Goal: Task Accomplishment & Management: Manage account settings

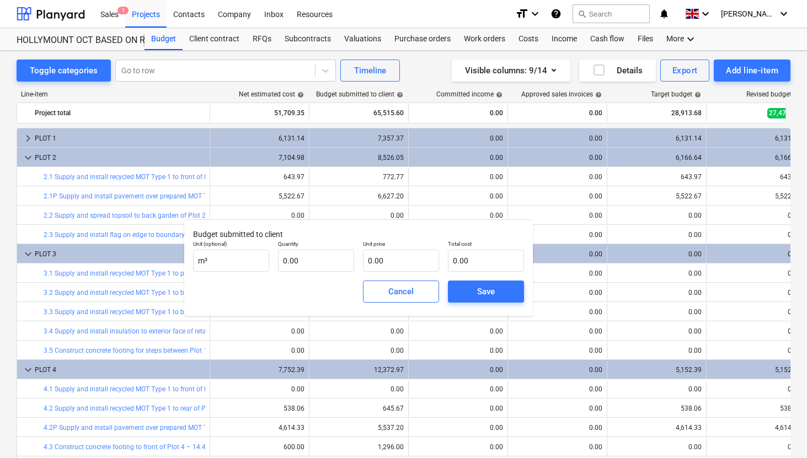
scroll to position [7, 0]
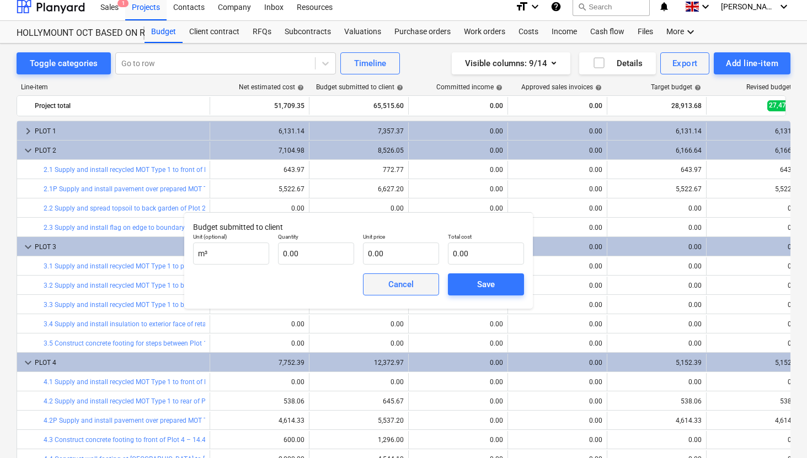
click at [388, 288] on div "Cancel" at bounding box center [400, 284] width 25 height 14
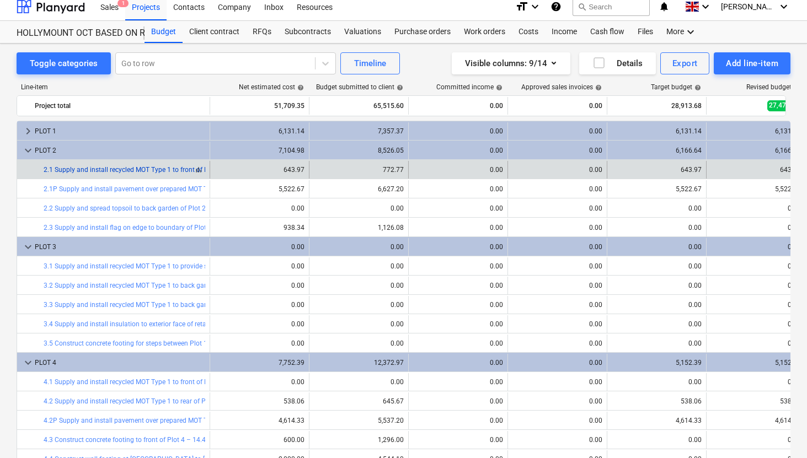
click at [172, 170] on link "2.1 Supply and install recycled MOT Type 1 to front of Plot 2 for paving" at bounding box center [149, 170] width 210 height 8
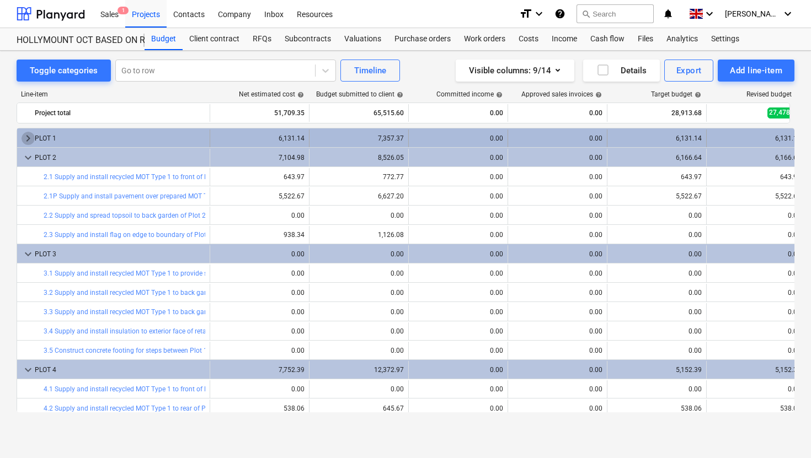
click at [29, 137] on span "keyboard_arrow_right" at bounding box center [28, 138] width 13 height 13
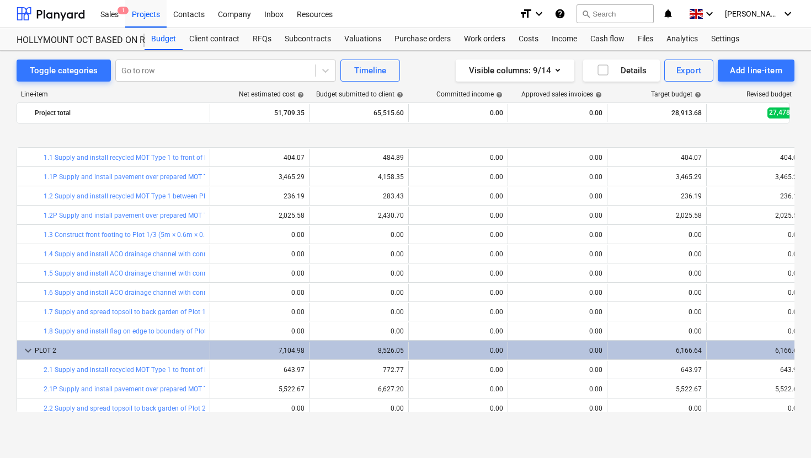
scroll to position [40, 0]
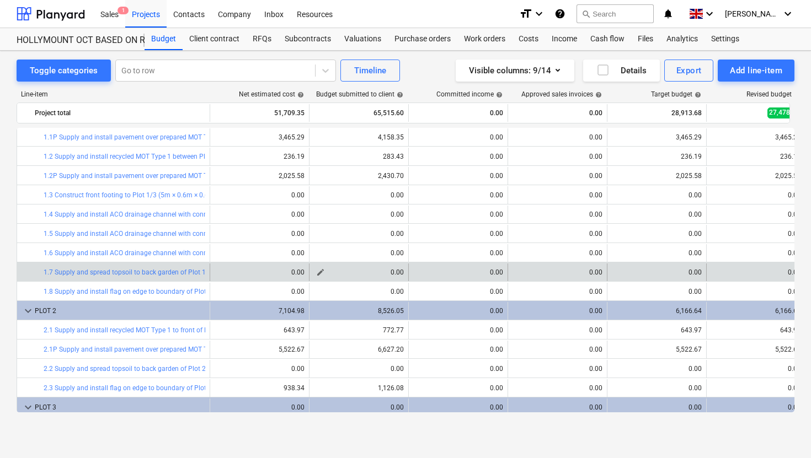
click at [319, 271] on span "edit" at bounding box center [320, 272] width 9 height 9
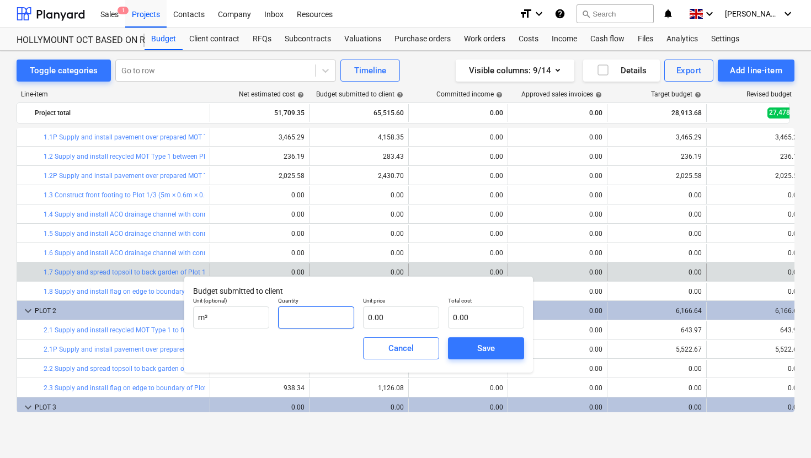
click at [308, 312] on input "text" at bounding box center [316, 318] width 76 height 22
type input "40.00"
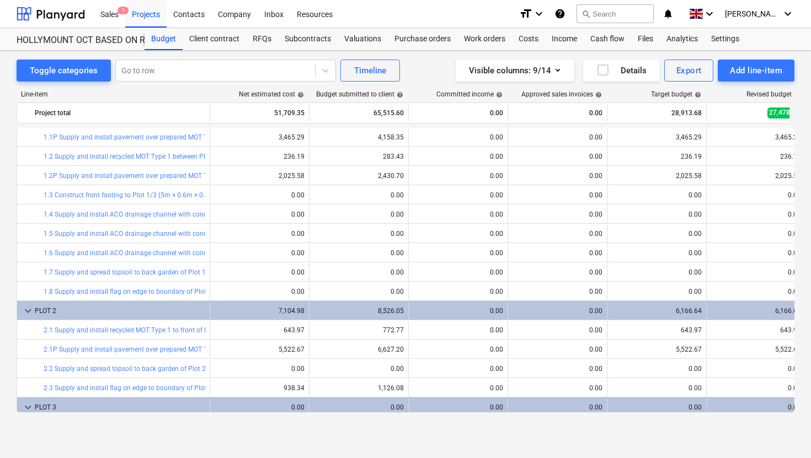
type input "40.00"
type input "0.00"
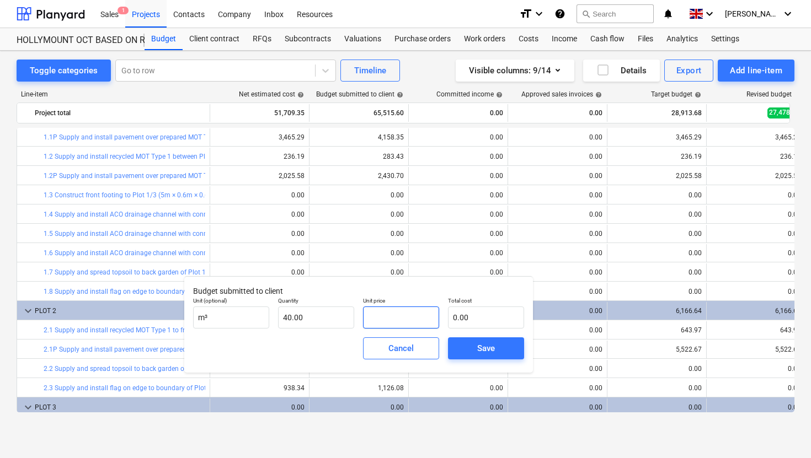
click at [392, 319] on input "text" at bounding box center [401, 318] width 76 height 22
type input "8"
type input "320.00"
type input "82"
type input "3,280.00"
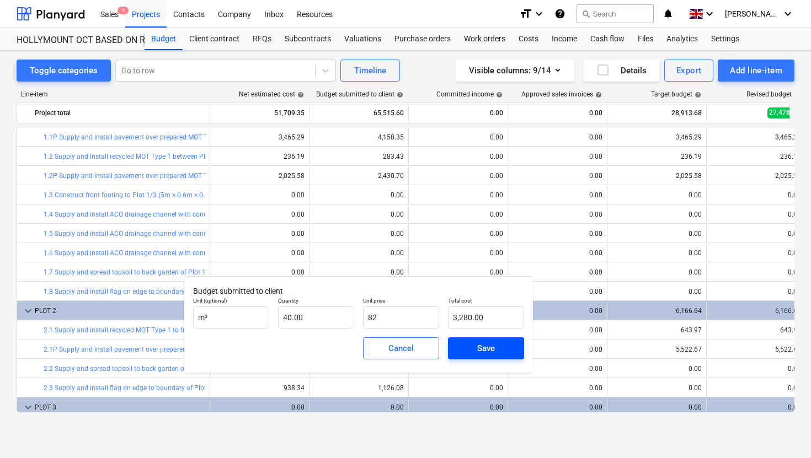
type input "82.00"
click at [478, 349] on div "Save" at bounding box center [486, 348] width 18 height 14
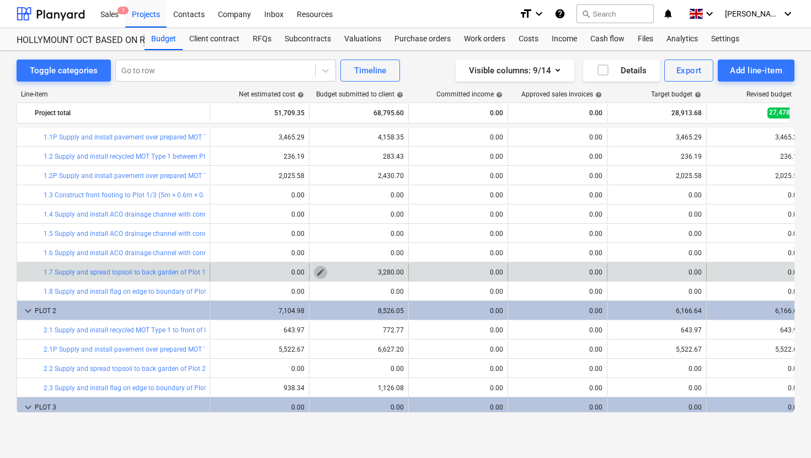
click at [317, 272] on span "edit" at bounding box center [320, 272] width 9 height 9
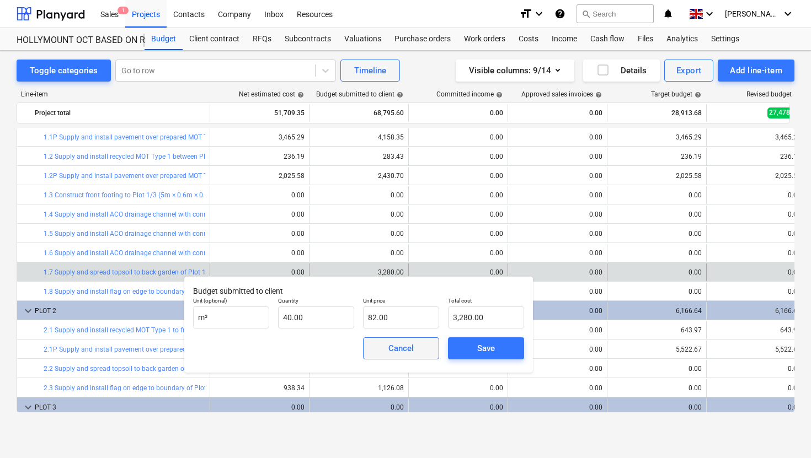
click at [393, 358] on button "Cancel" at bounding box center [401, 349] width 76 height 22
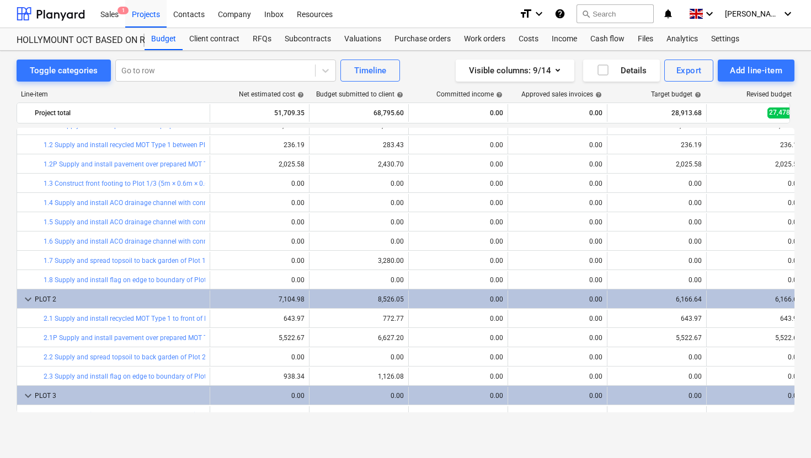
scroll to position [63, 0]
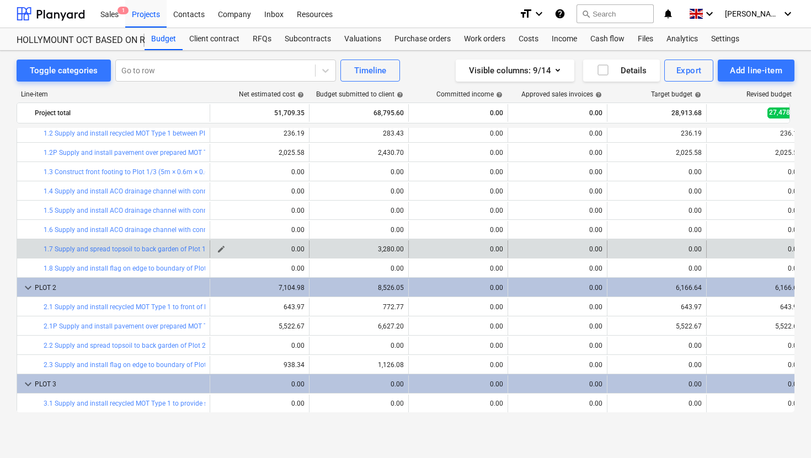
click at [220, 250] on span "edit" at bounding box center [221, 249] width 9 height 9
type textarea "x"
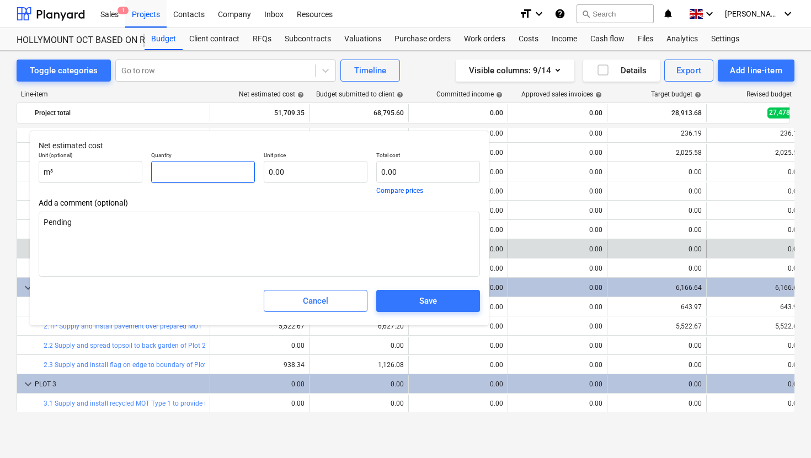
click at [195, 173] on input "text" at bounding box center [203, 172] width 104 height 22
type textarea "x"
type input "4"
type textarea "x"
type input "40"
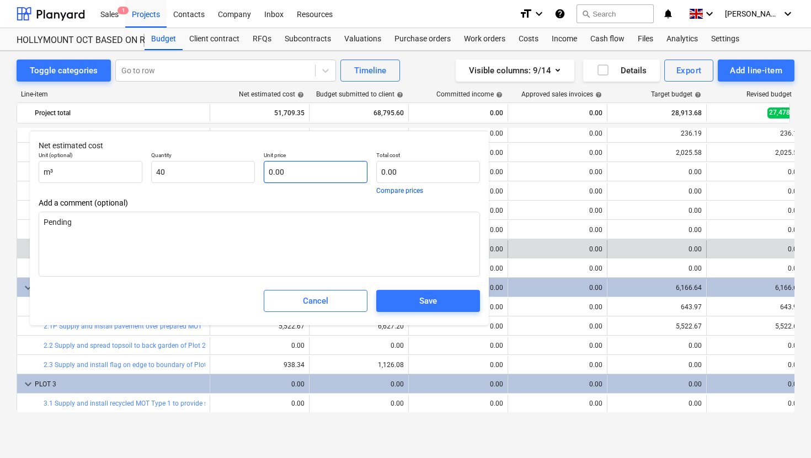
type textarea "x"
type input "40.00"
click at [302, 173] on input "text" at bounding box center [316, 172] width 104 height 22
type textarea "x"
type input "6"
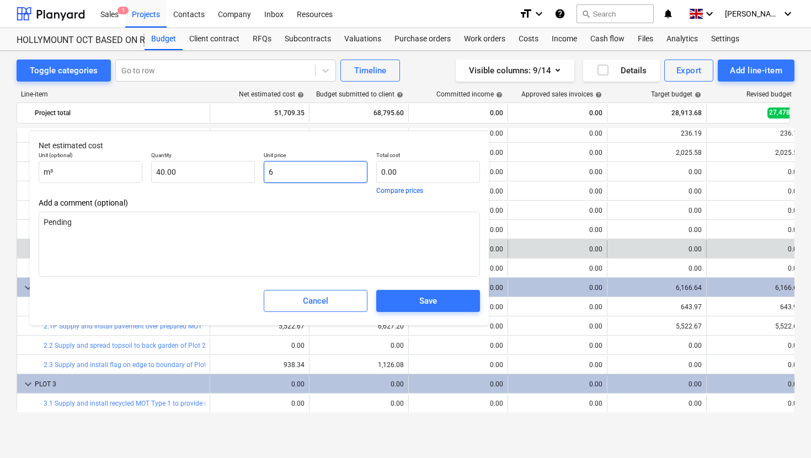
type input "240.00"
type textarea "x"
type input "62"
type input "2,480.00"
click at [422, 307] on div "Save" at bounding box center [428, 301] width 18 height 14
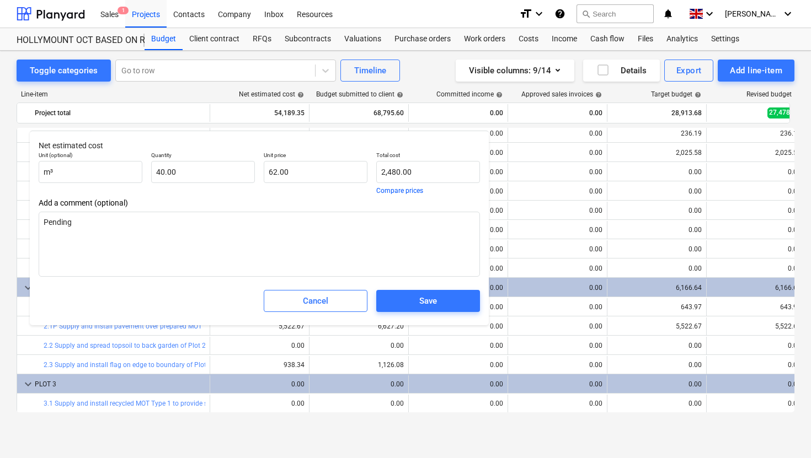
type textarea "x"
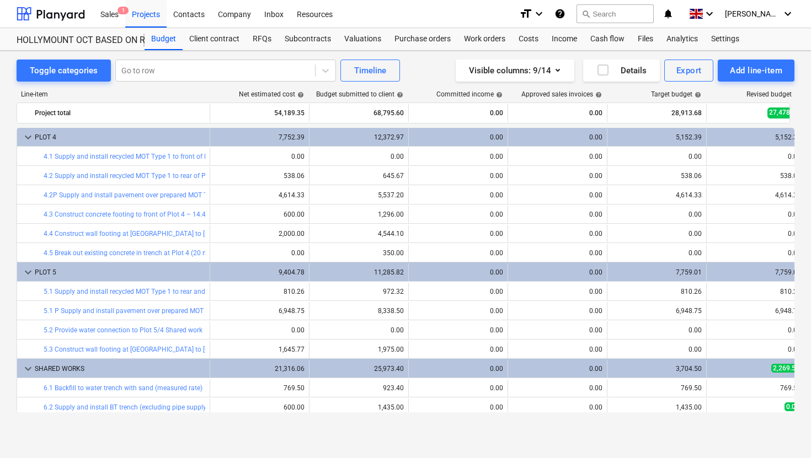
scroll to position [422, 0]
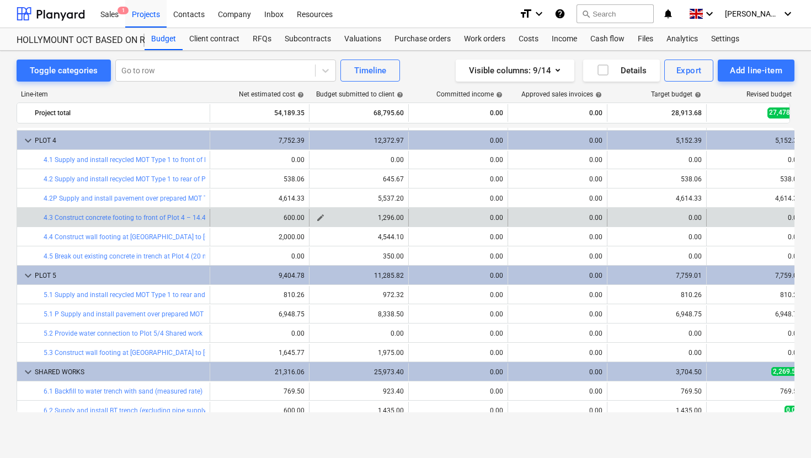
click at [386, 220] on div "1,296.00" at bounding box center [359, 218] width 90 height 8
click at [322, 218] on span "edit" at bounding box center [320, 217] width 9 height 9
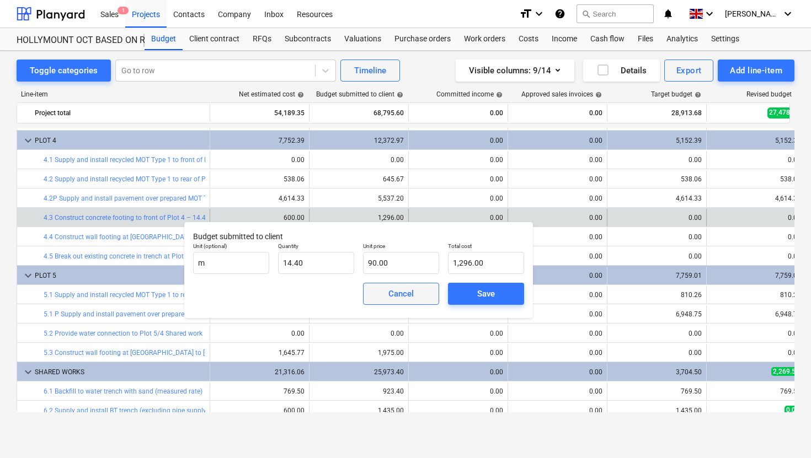
click at [409, 296] on div "Cancel" at bounding box center [400, 294] width 25 height 14
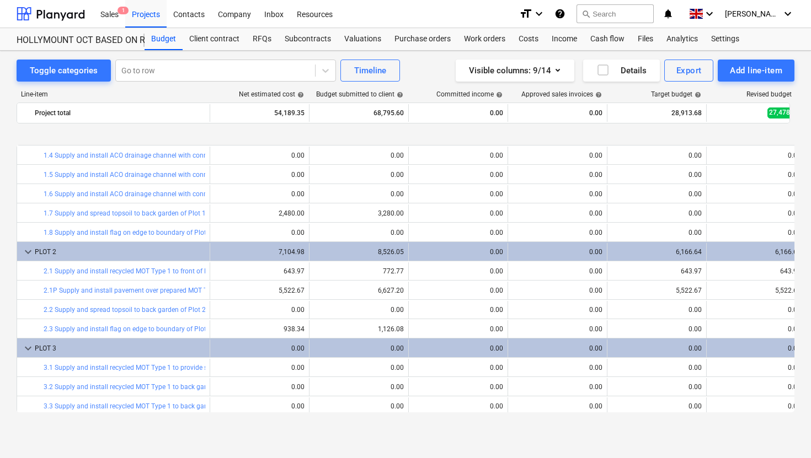
scroll to position [152, 0]
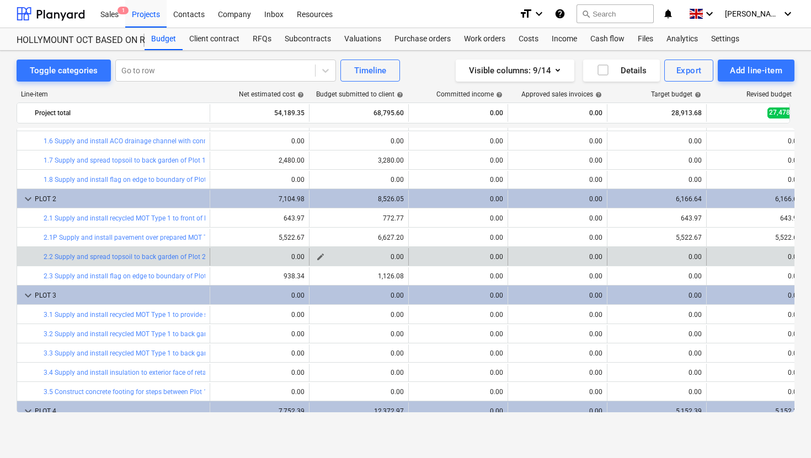
click at [320, 258] on span "edit" at bounding box center [320, 257] width 9 height 9
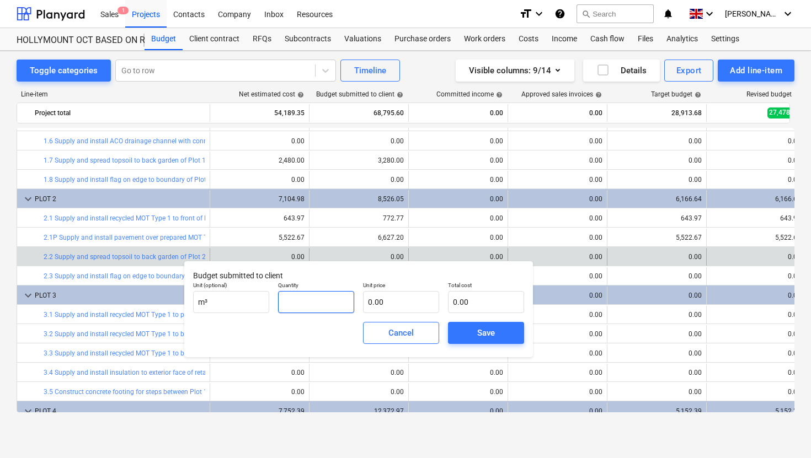
click at [306, 300] on input "text" at bounding box center [316, 302] width 76 height 22
type input "51.00"
click at [387, 308] on input "text" at bounding box center [401, 302] width 76 height 22
type input "8"
type input "408.00"
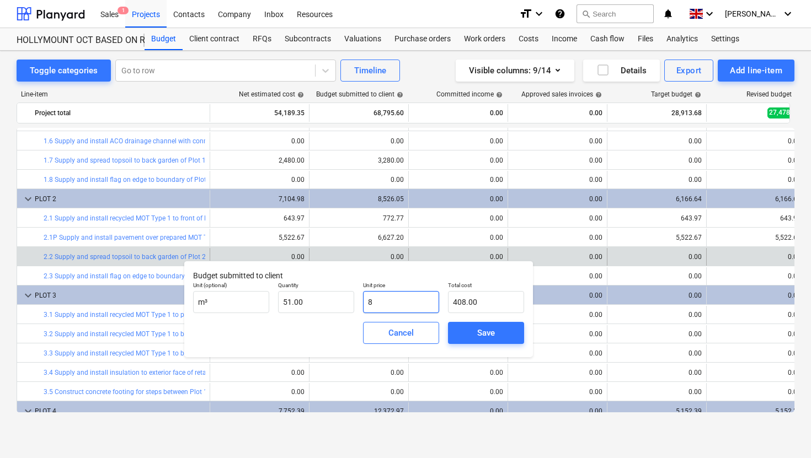
type input "82"
type input "4,182.00"
type input "82.00"
click at [482, 336] on div "Save" at bounding box center [486, 333] width 18 height 14
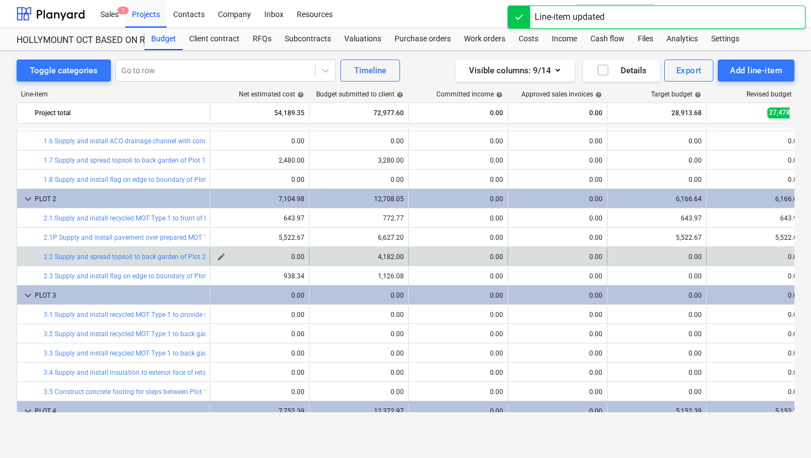
click at [222, 258] on span "edit" at bounding box center [221, 257] width 9 height 9
type textarea "x"
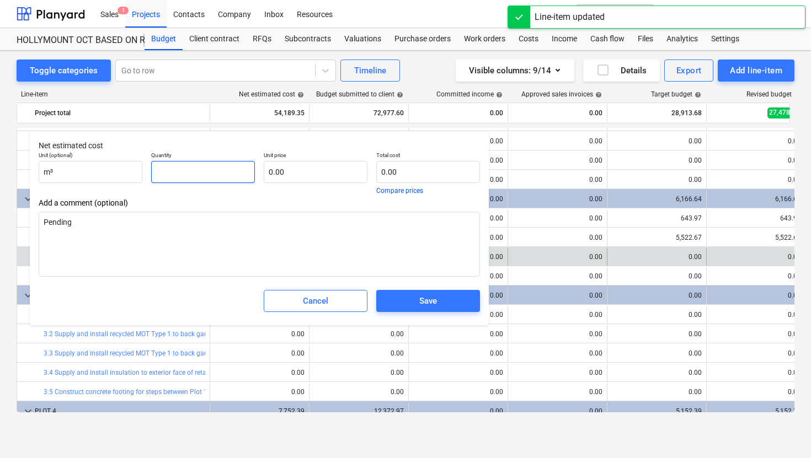
click at [185, 174] on input "text" at bounding box center [203, 172] width 104 height 22
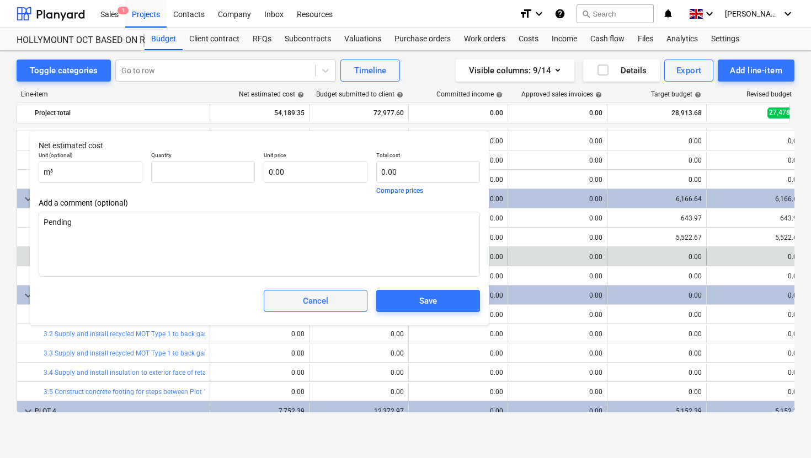
type textarea "x"
type input "0.00"
click at [345, 307] on span "Cancel" at bounding box center [315, 301] width 76 height 14
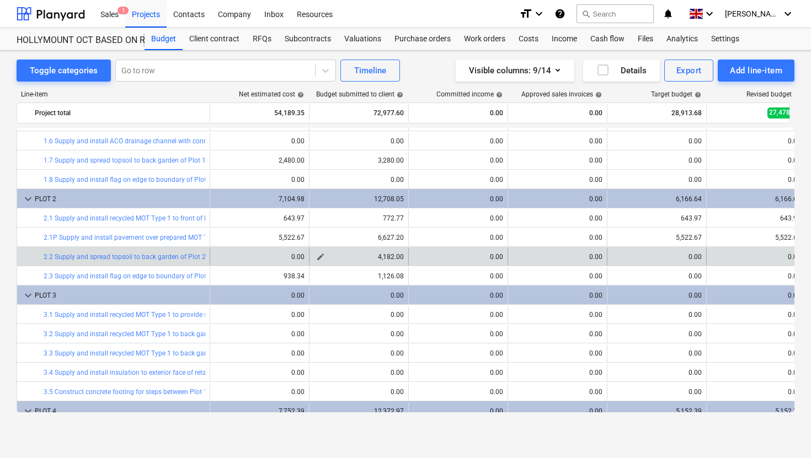
click at [319, 256] on span "edit" at bounding box center [320, 257] width 9 height 9
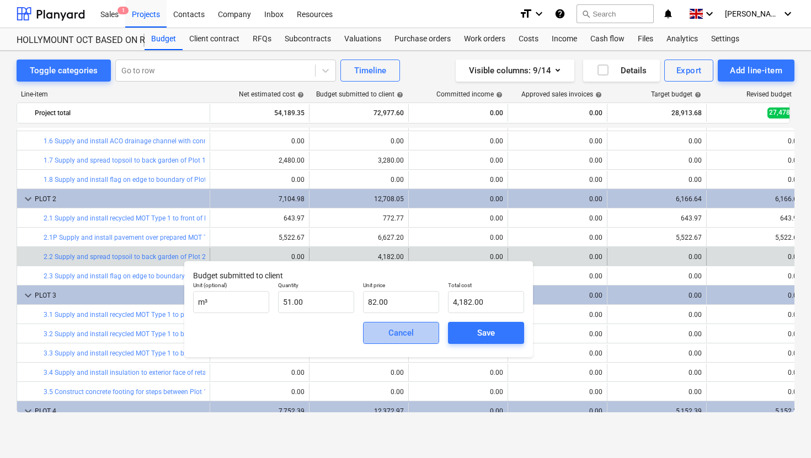
click at [401, 338] on div "Cancel" at bounding box center [400, 333] width 25 height 14
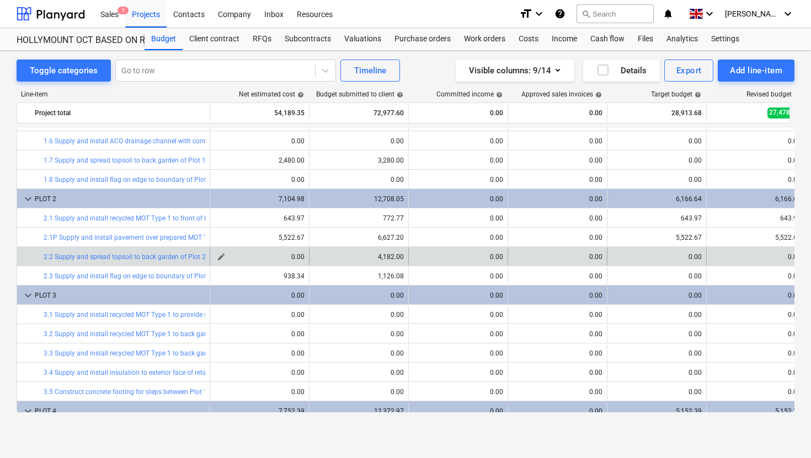
click at [223, 256] on span "edit" at bounding box center [221, 257] width 9 height 9
type textarea "x"
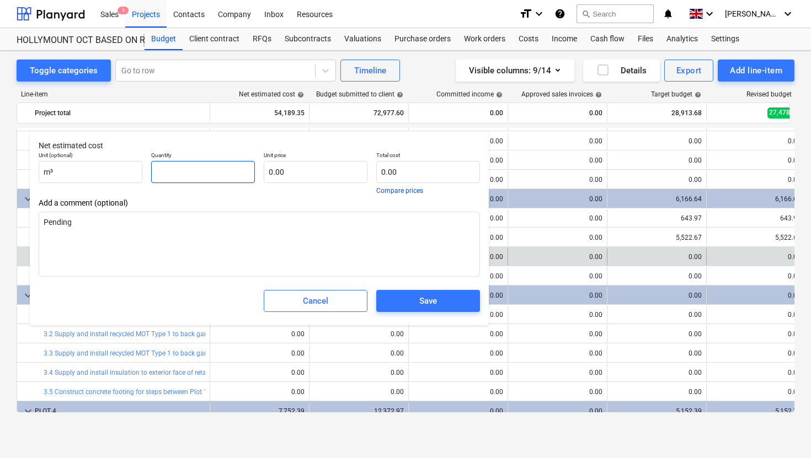
click at [191, 170] on input "text" at bounding box center [203, 172] width 104 height 22
type textarea "x"
type input "5"
type textarea "x"
type input "51"
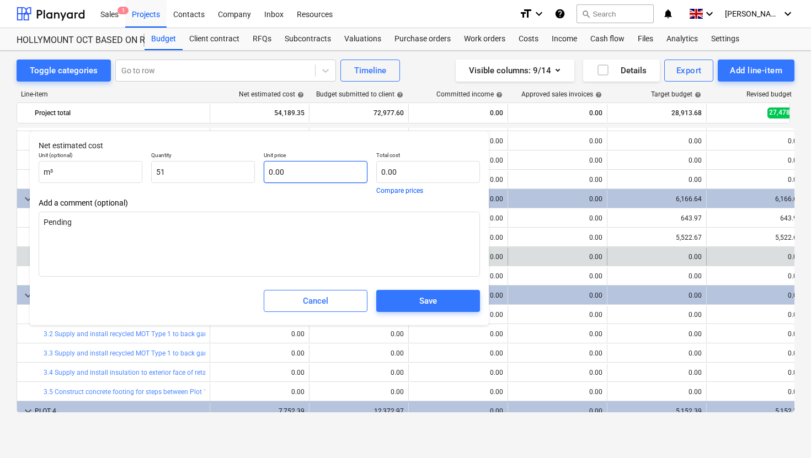
type textarea "x"
type input "51.00"
click at [327, 182] on input "text" at bounding box center [316, 172] width 104 height 22
type textarea "x"
type input "6"
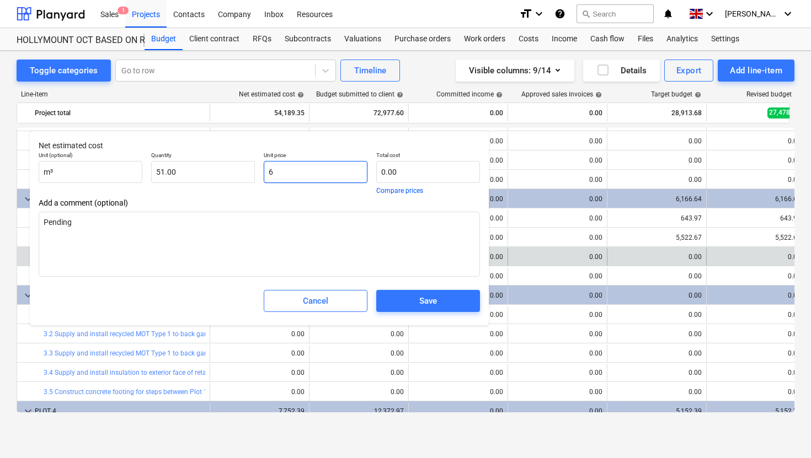
type input "306.00"
type textarea "x"
type input "62"
type input "3,162.00"
click at [440, 297] on span "Save" at bounding box center [427, 301] width 77 height 14
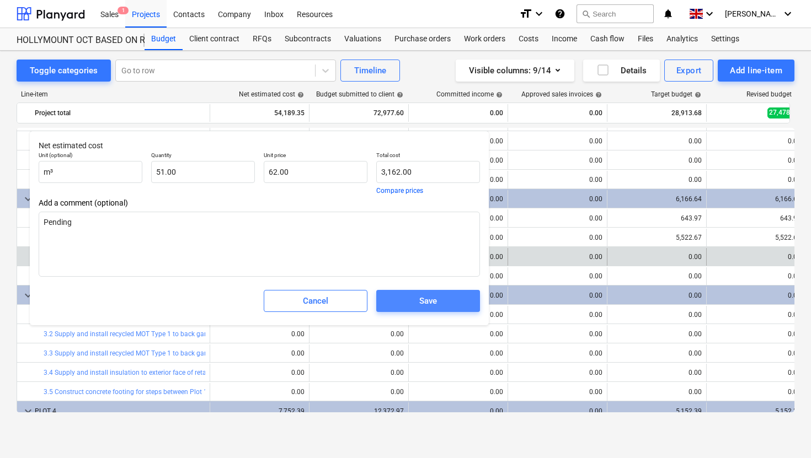
type textarea "x"
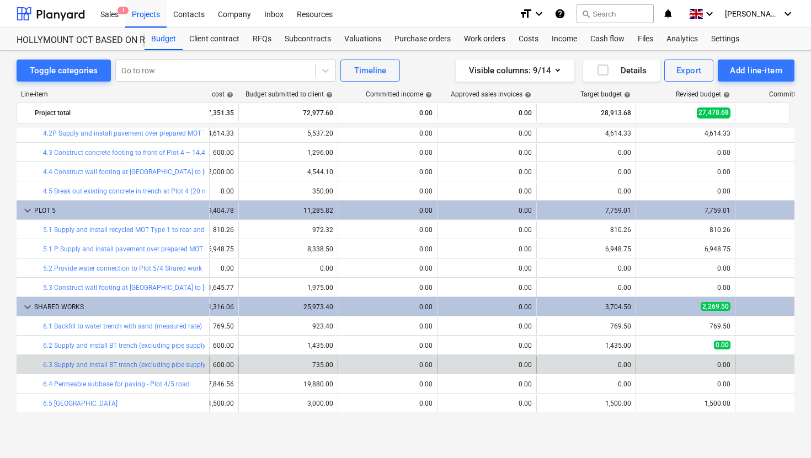
scroll to position [0, 0]
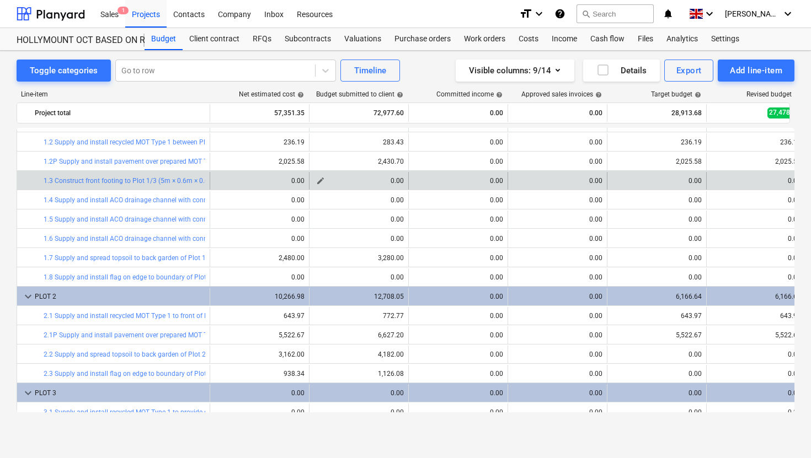
click at [322, 183] on span "edit" at bounding box center [320, 180] width 9 height 9
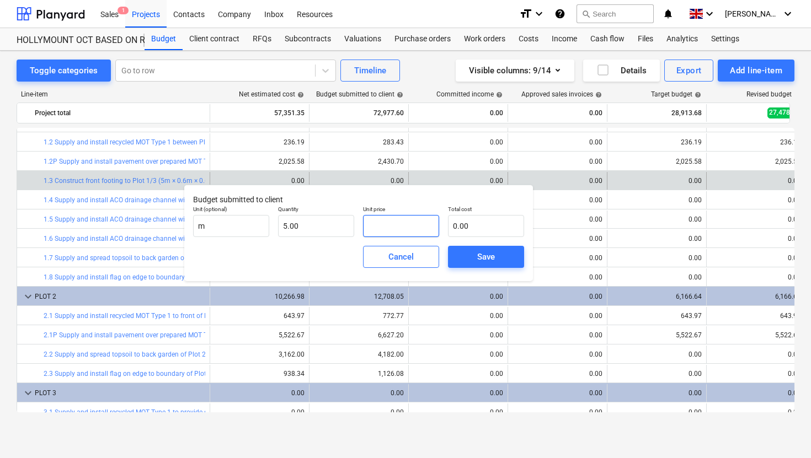
click at [384, 224] on input "text" at bounding box center [401, 226] width 76 height 22
type input "1"
type input "5.00"
type input "10"
type input "50.00"
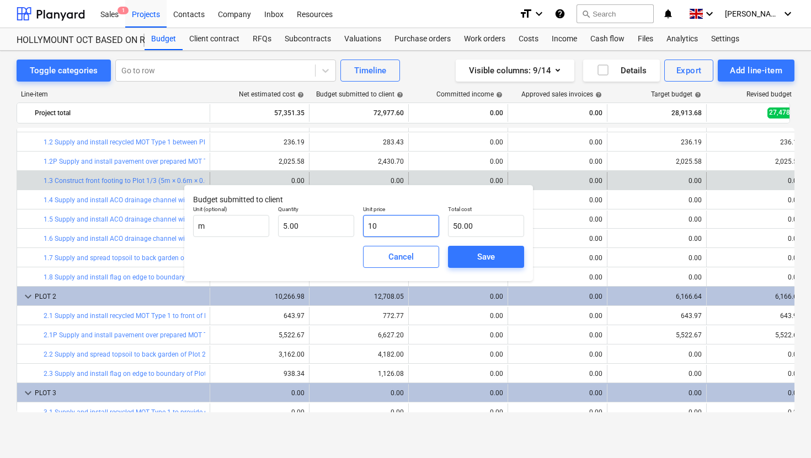
type input "100"
type input "500.00"
click at [475, 259] on span "Save" at bounding box center [486, 257] width 50 height 14
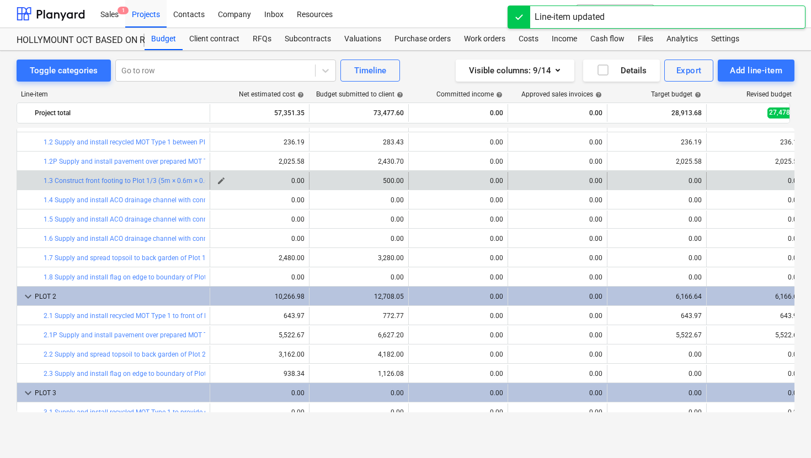
click at [222, 182] on span "edit" at bounding box center [221, 180] width 9 height 9
type textarea "x"
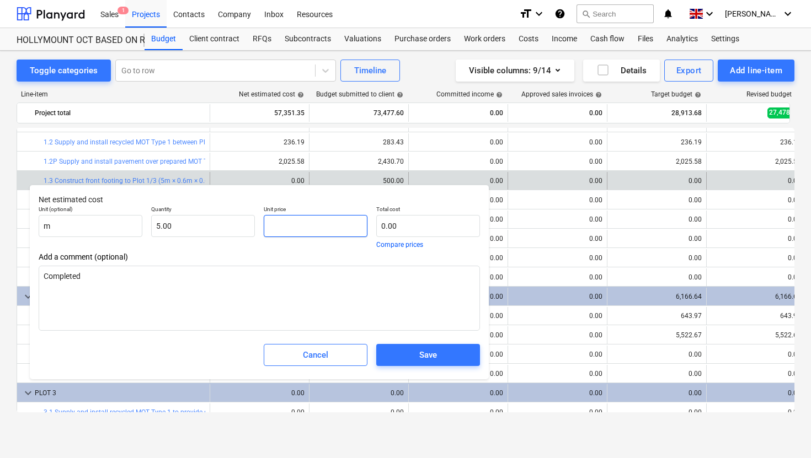
click at [295, 217] on input "text" at bounding box center [316, 226] width 104 height 22
type textarea "x"
type input "8"
type input "40.00"
type input "80"
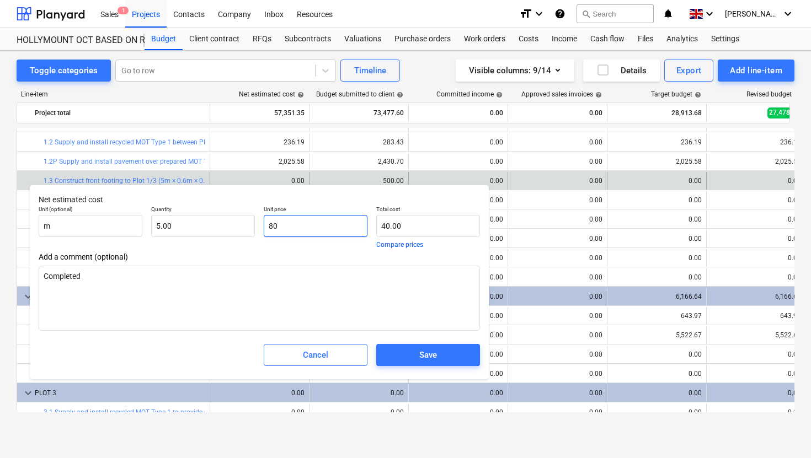
type textarea "x"
type input "400.00"
type input "80"
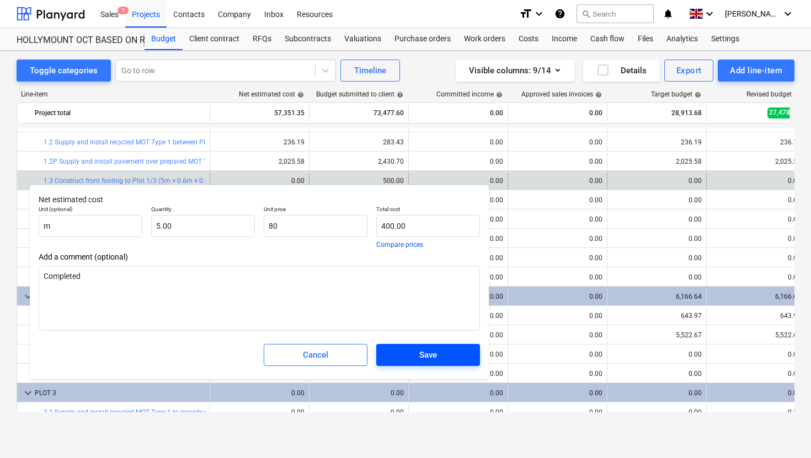
type textarea "x"
type input "80.00"
click at [411, 350] on span "Save" at bounding box center [427, 355] width 77 height 14
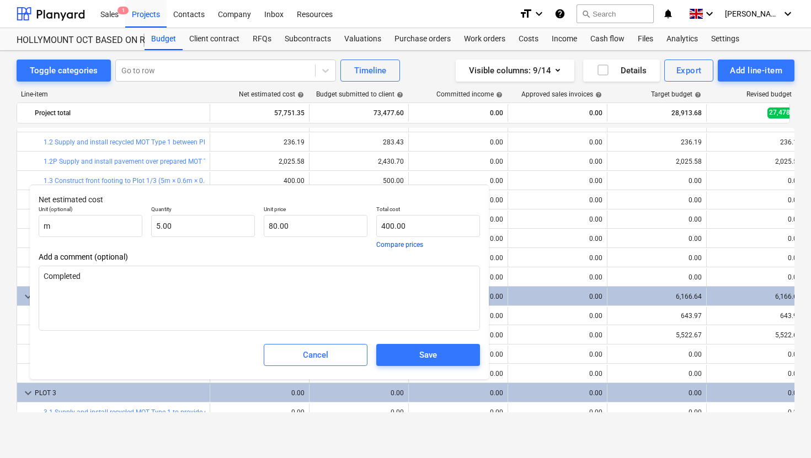
type textarea "x"
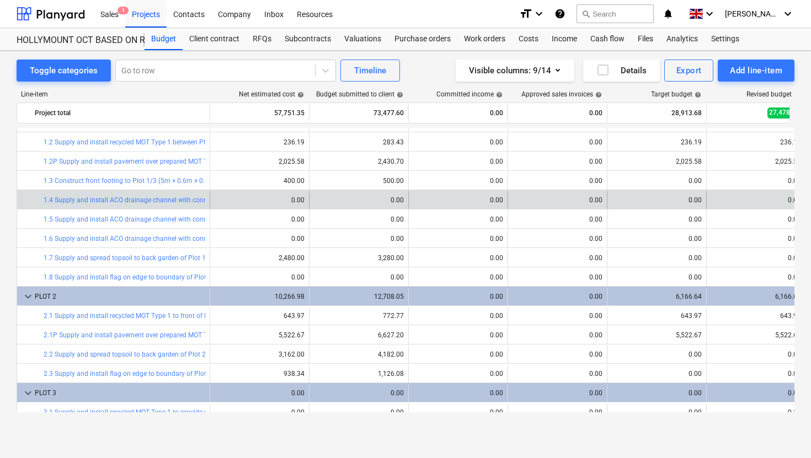
click at [188, 204] on div "bar_chart 1.4 Supply and install ACO drainage channel with connection – 6.0 m l…" at bounding box center [125, 200] width 162 height 18
click at [190, 202] on link "1.4 Supply and install ACO drainage channel with connection – 6.0 m length in f…" at bounding box center [182, 200] width 277 height 8
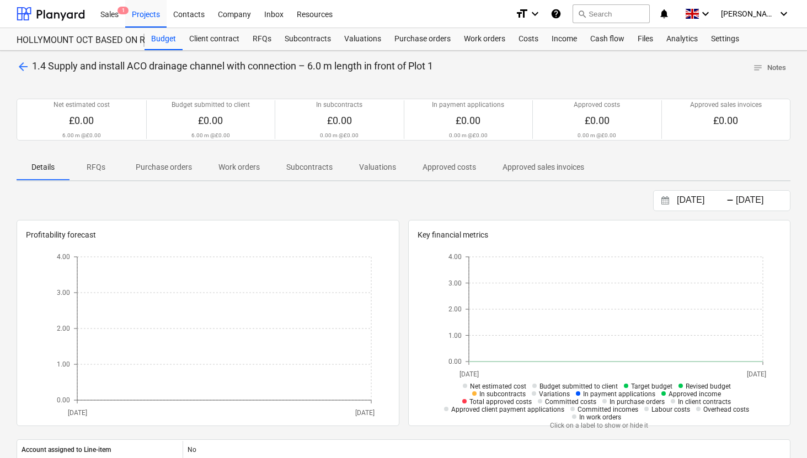
click at [23, 64] on span "arrow_back" at bounding box center [23, 66] width 13 height 13
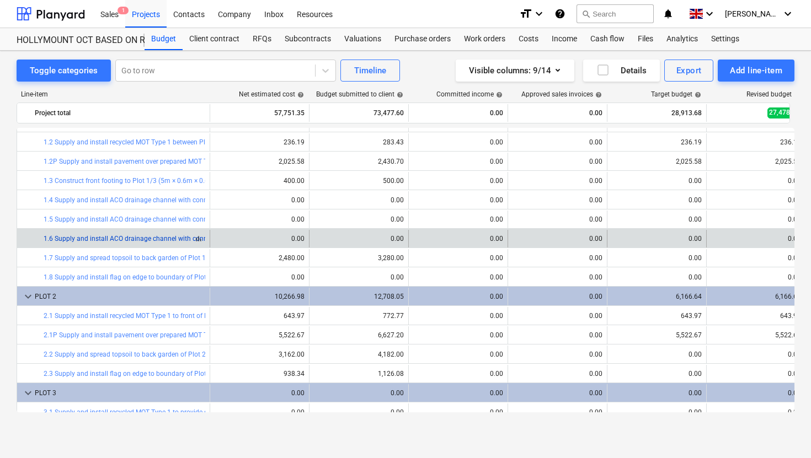
click at [147, 240] on link "1.6 Supply and install ACO drainage channel with connection – 11.0 m length bet…" at bounding box center [260, 239] width 432 height 8
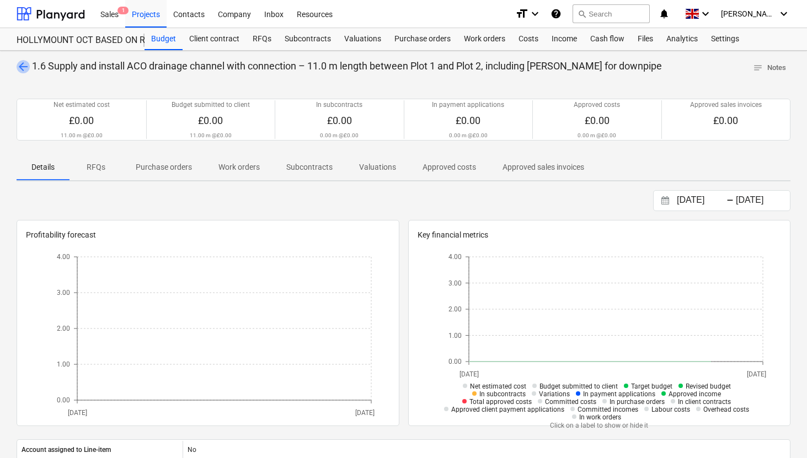
click at [24, 67] on span "arrow_back" at bounding box center [23, 66] width 13 height 13
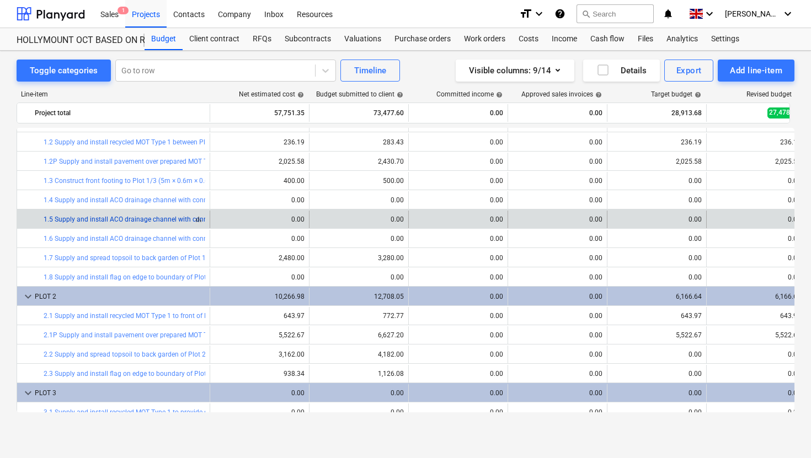
click at [156, 216] on link "1.5 Supply and install ACO drainage channel with connection – 3.5 m length in f…" at bounding box center [182, 220] width 277 height 8
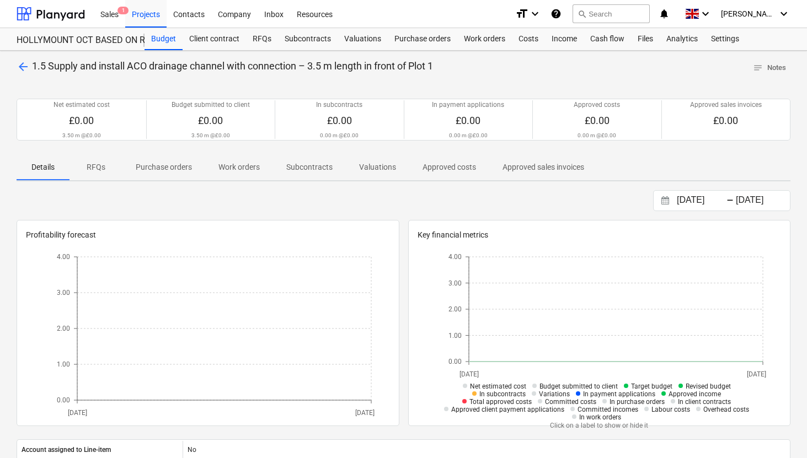
click at [27, 63] on span "arrow_back" at bounding box center [23, 66] width 13 height 13
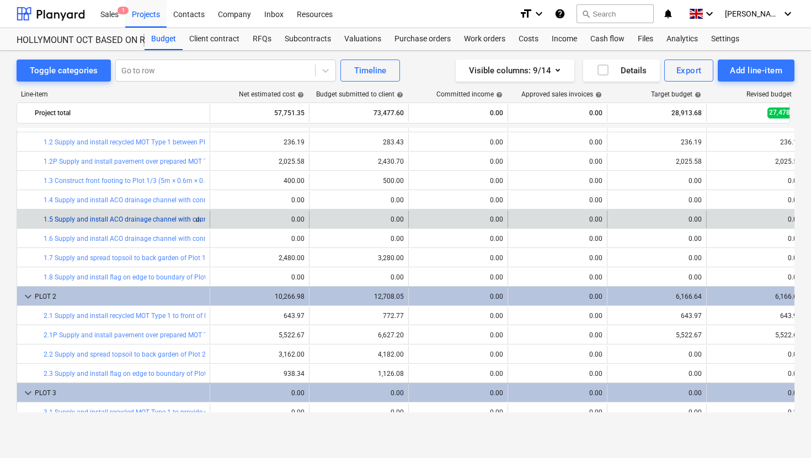
click at [195, 220] on link "1.5 Supply and install ACO drainage channel with connection – 3.5 m length in f…" at bounding box center [182, 220] width 277 height 8
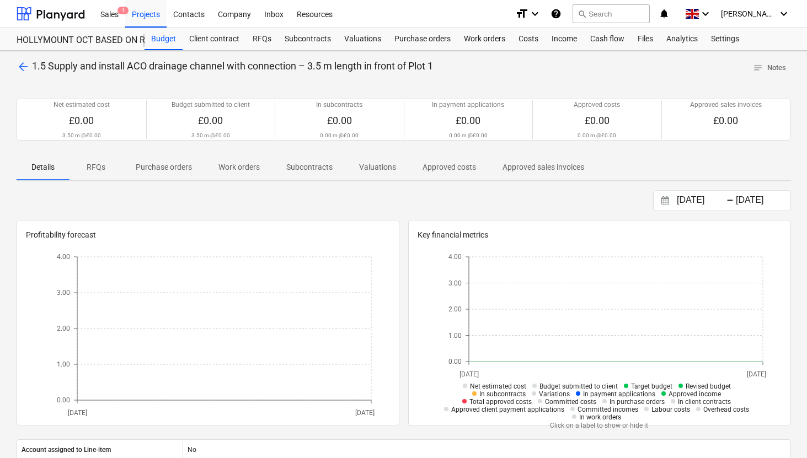
click at [19, 64] on span "arrow_back" at bounding box center [23, 66] width 13 height 13
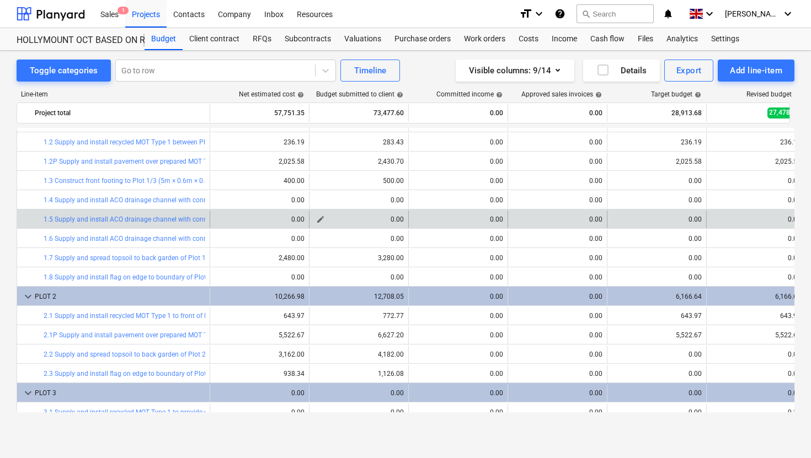
click at [320, 217] on span "edit" at bounding box center [320, 219] width 9 height 9
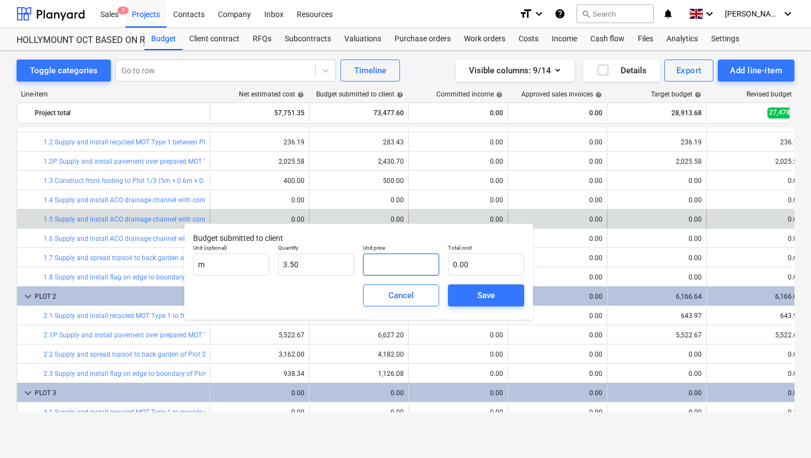
click at [389, 266] on input "text" at bounding box center [401, 265] width 76 height 22
type input "5"
type input "17.50"
type input "50"
type input "175.00"
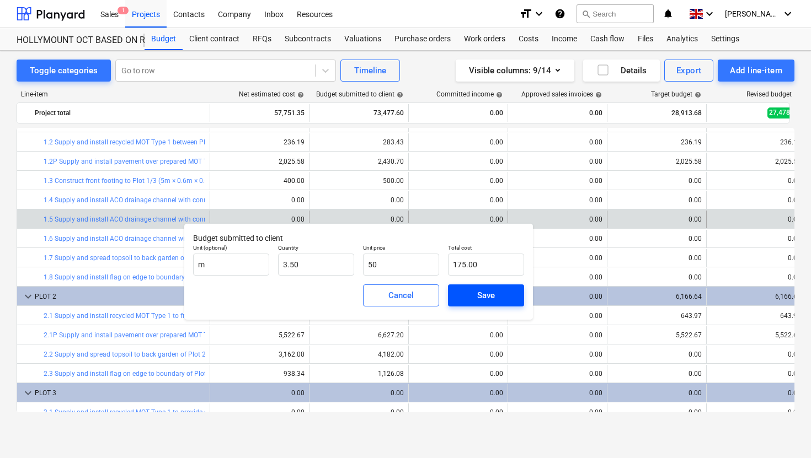
type input "50.00"
click at [472, 291] on span "Save" at bounding box center [486, 295] width 50 height 14
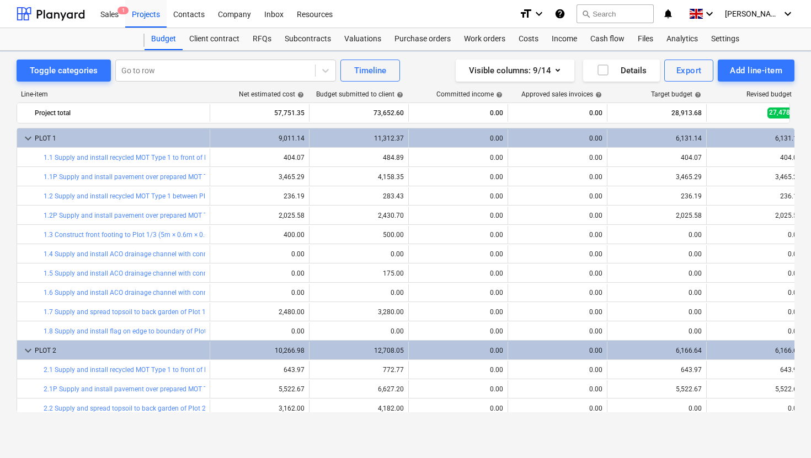
scroll to position [54, 0]
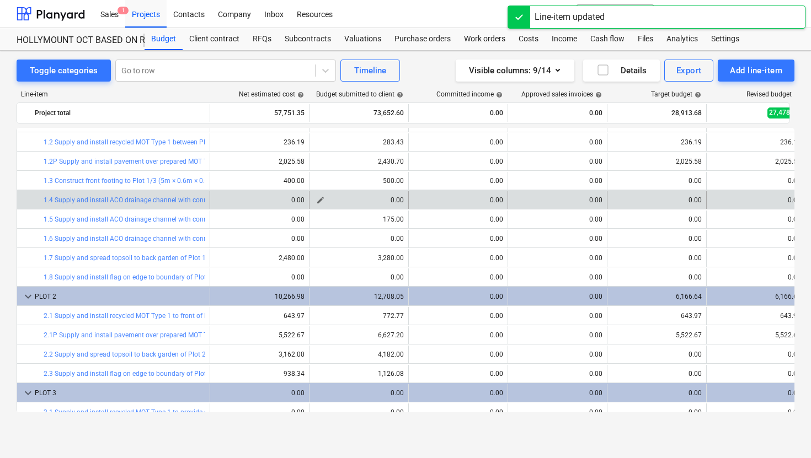
click at [319, 199] on span "edit" at bounding box center [320, 200] width 9 height 9
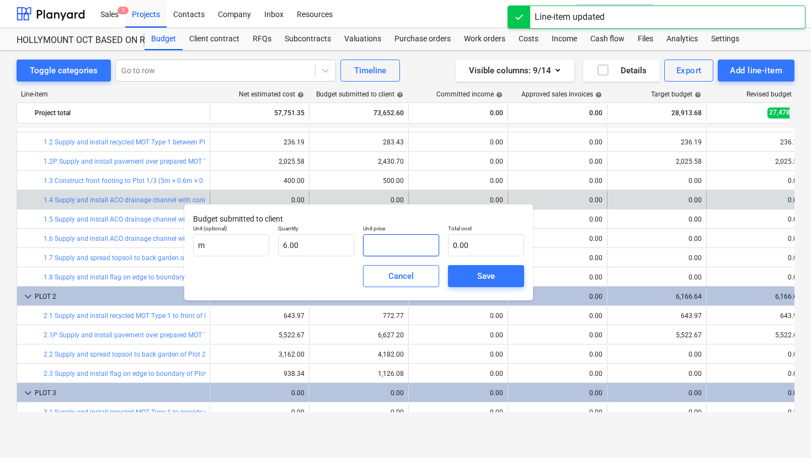
click at [398, 237] on input "text" at bounding box center [401, 245] width 76 height 22
type input "5"
type input "30.00"
type input "50"
type input "300.00"
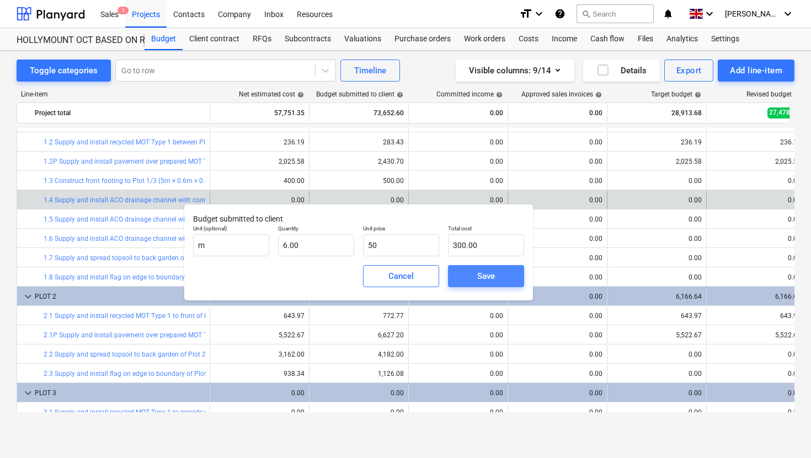
type input "50.00"
click at [500, 281] on span "Save" at bounding box center [486, 276] width 50 height 14
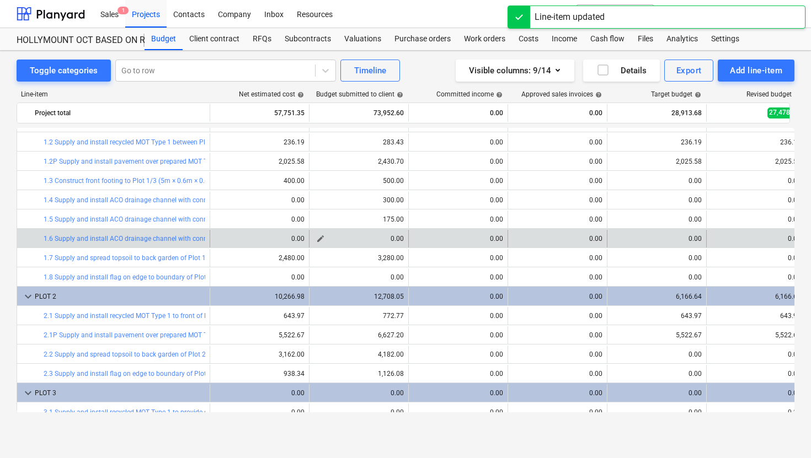
click at [314, 237] on button "edit" at bounding box center [320, 238] width 13 height 13
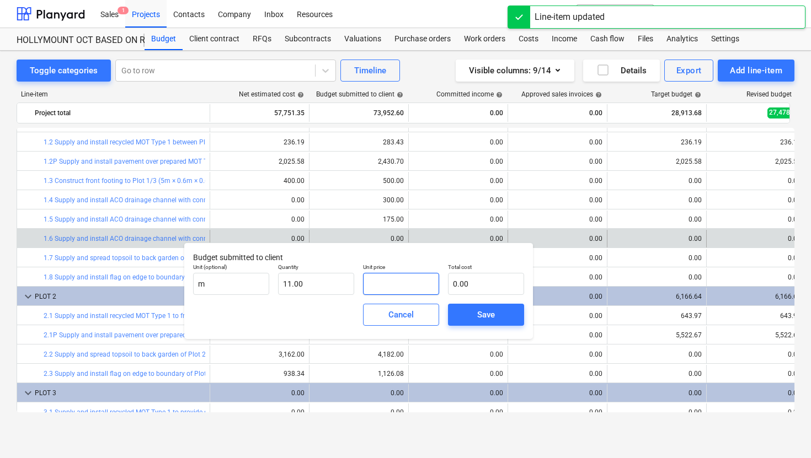
click at [379, 286] on input "text" at bounding box center [401, 284] width 76 height 22
type input "5"
type input "55.00"
type input "50"
type input "550.00"
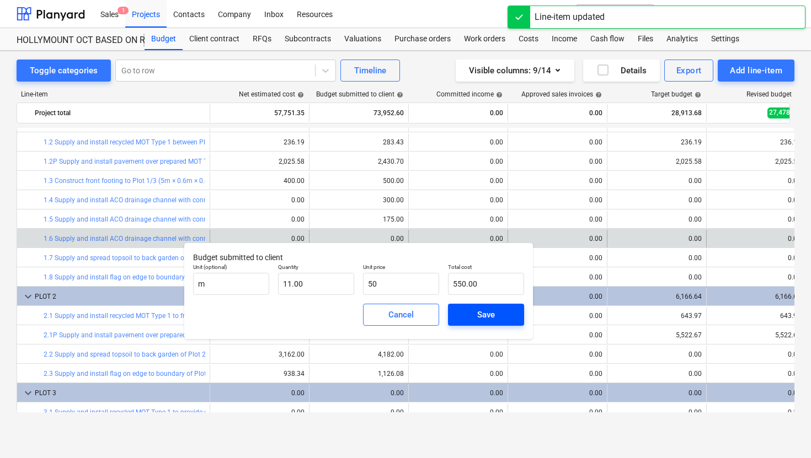
type input "50.00"
click at [469, 318] on span "Save" at bounding box center [486, 315] width 50 height 14
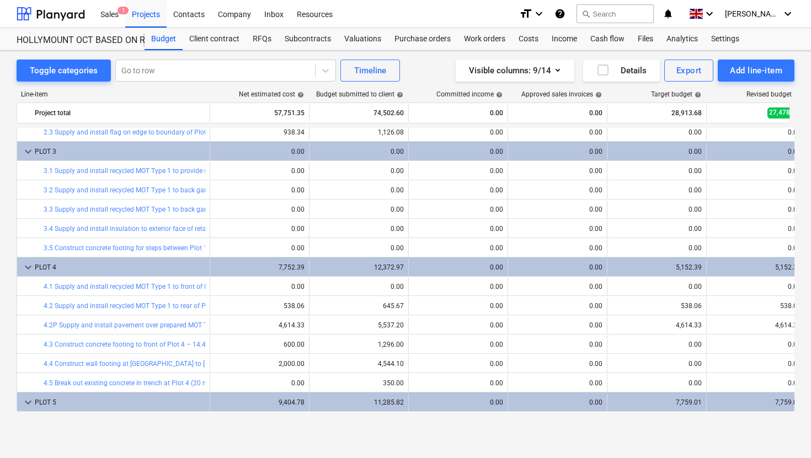
scroll to position [285, 0]
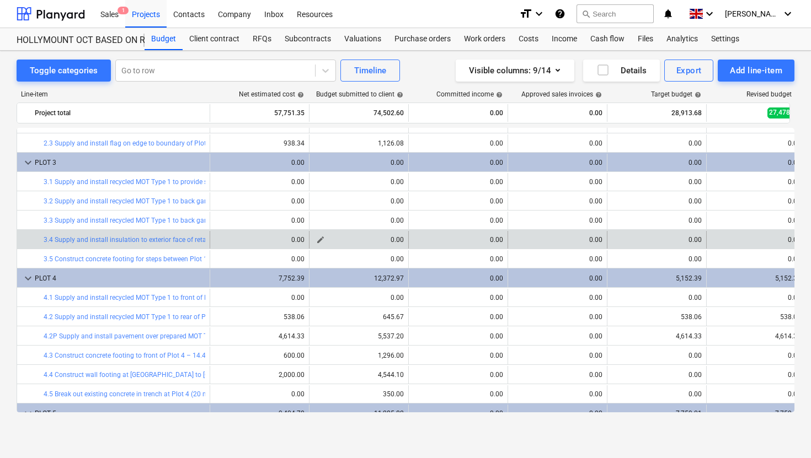
click at [320, 237] on span "edit" at bounding box center [320, 240] width 9 height 9
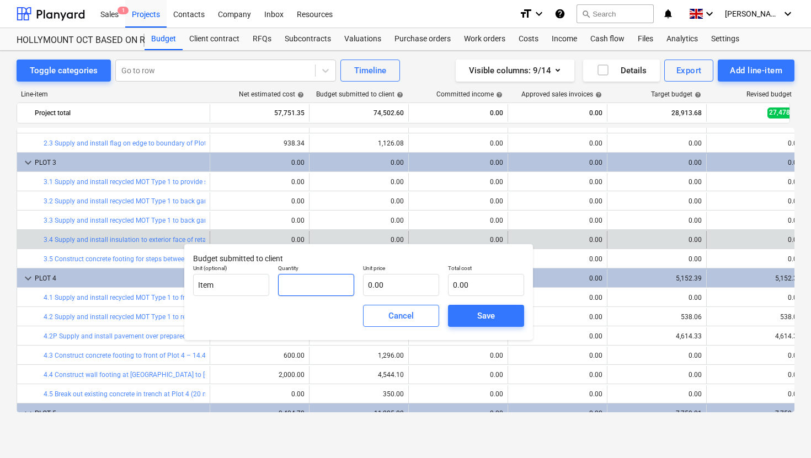
click at [303, 292] on input "text" at bounding box center [316, 285] width 76 height 22
type input "1.00"
click at [371, 280] on input "text" at bounding box center [401, 285] width 76 height 22
type input "5"
type input "5.00"
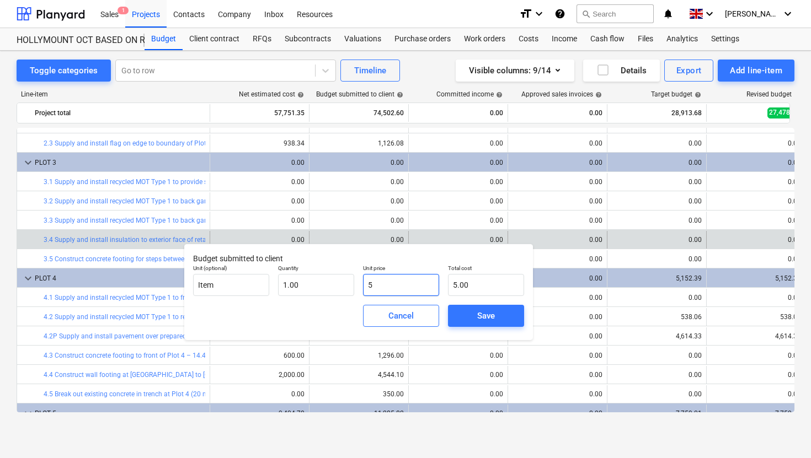
type input "50"
type input "50.00"
type input "500"
type input "500.00"
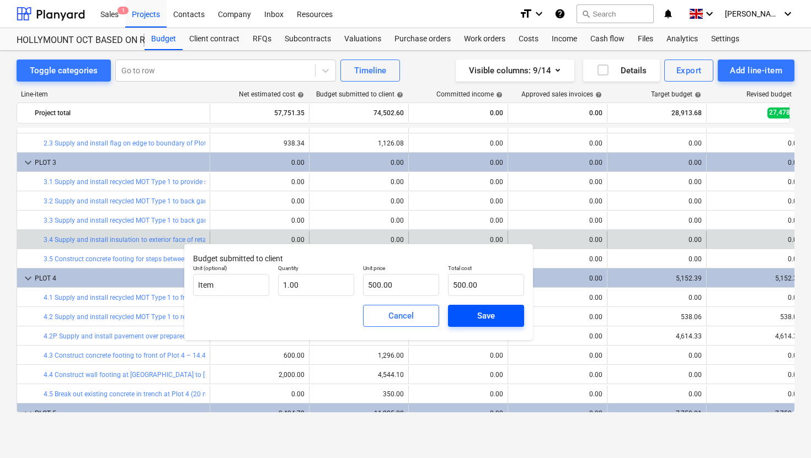
click at [481, 313] on div "Save" at bounding box center [486, 316] width 18 height 14
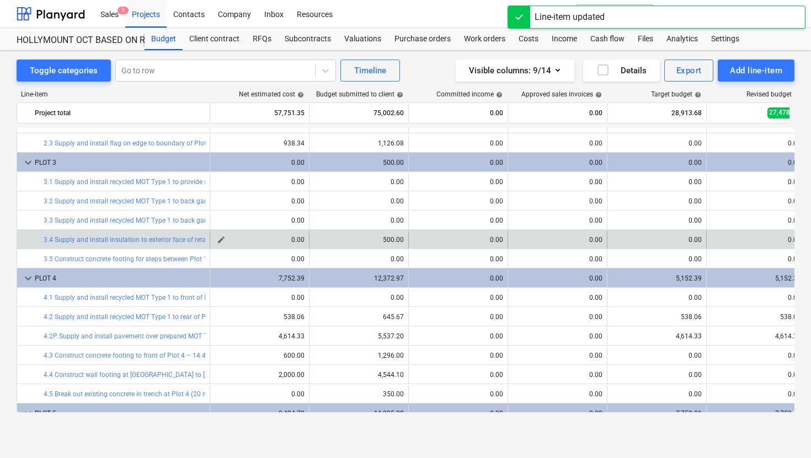
click at [223, 240] on span "edit" at bounding box center [221, 240] width 9 height 9
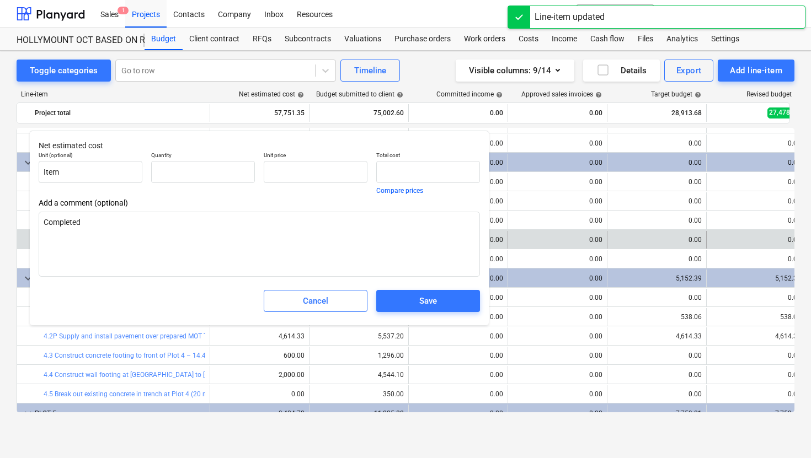
type textarea "x"
type input "0.00"
click at [295, 175] on input "text" at bounding box center [316, 172] width 104 height 22
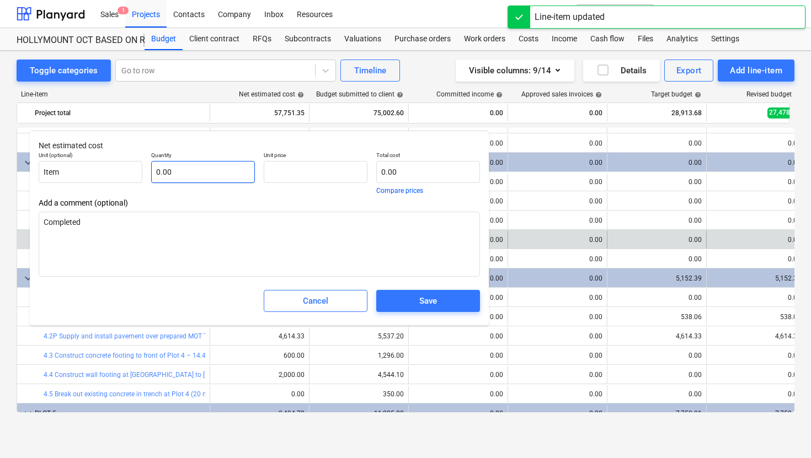
type textarea "x"
type input "0.00"
click at [211, 178] on input "text" at bounding box center [203, 172] width 104 height 22
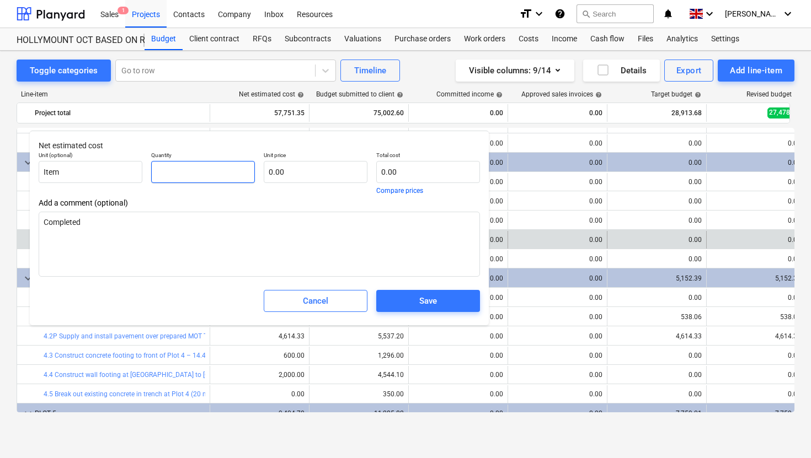
type textarea "x"
type input "1"
type textarea "x"
type input "1.00"
click at [287, 171] on input "text" at bounding box center [316, 172] width 104 height 22
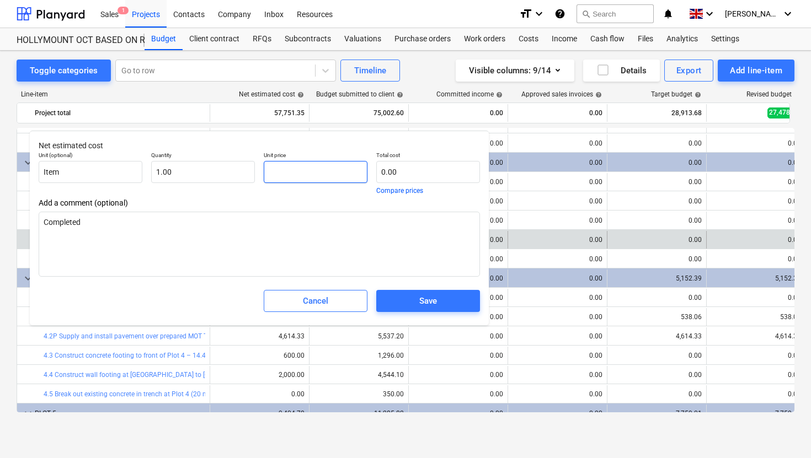
type input "2"
type textarea "x"
type input "2.00"
type textarea "x"
type input "25"
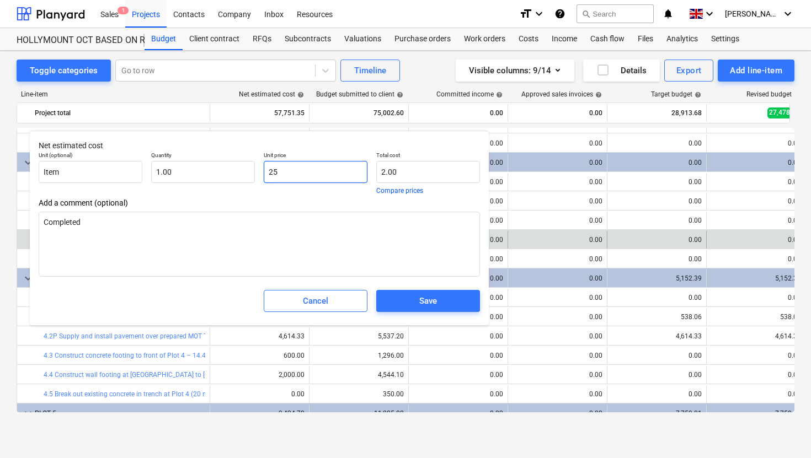
type input "25.00"
type textarea "x"
type input "250"
type input "250.00"
click at [291, 169] on input "250" at bounding box center [316, 172] width 104 height 22
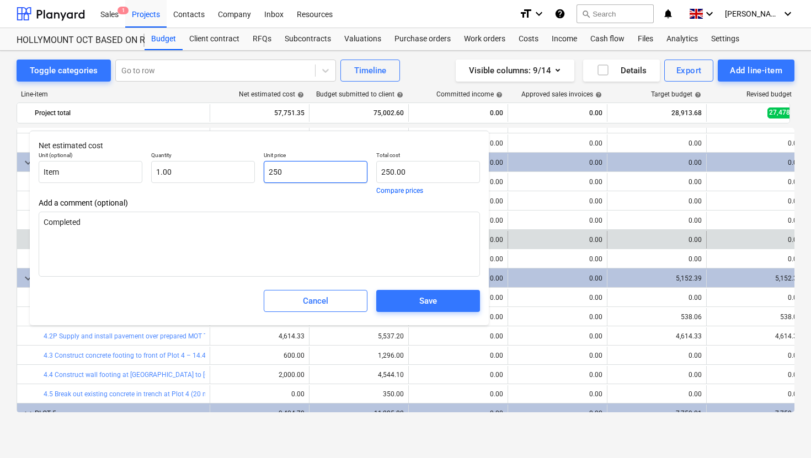
drag, startPoint x: 302, startPoint y: 172, endPoint x: 262, endPoint y: 172, distance: 39.7
click at [262, 172] on div "Unit price 250" at bounding box center [315, 172] width 113 height 51
type textarea "x"
type input "3"
type input "3.00"
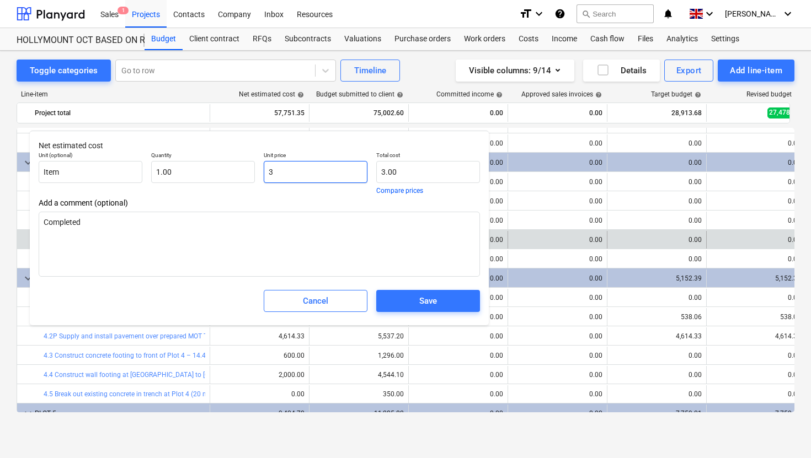
type textarea "x"
type input "30"
type input "30.00"
type textarea "x"
type input "300"
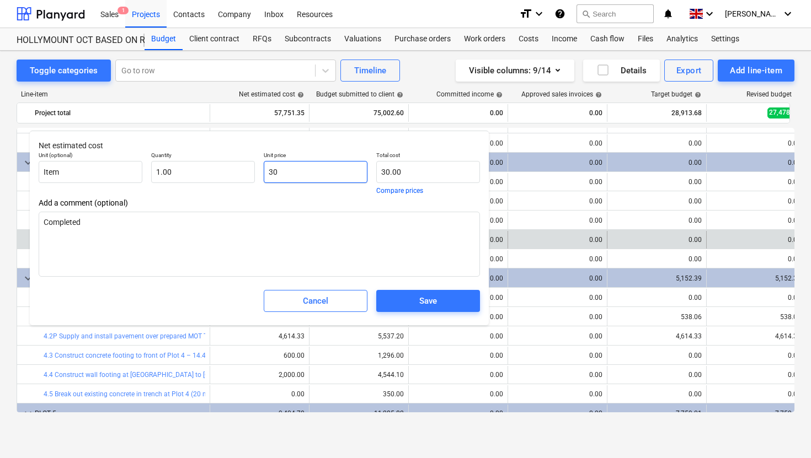
type input "300.00"
click at [431, 306] on div "Save" at bounding box center [428, 301] width 18 height 14
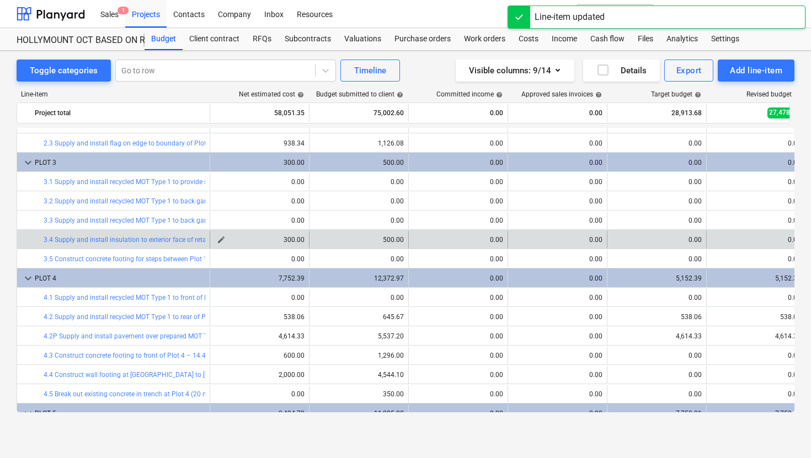
click at [220, 239] on span "edit" at bounding box center [221, 240] width 9 height 9
type textarea "x"
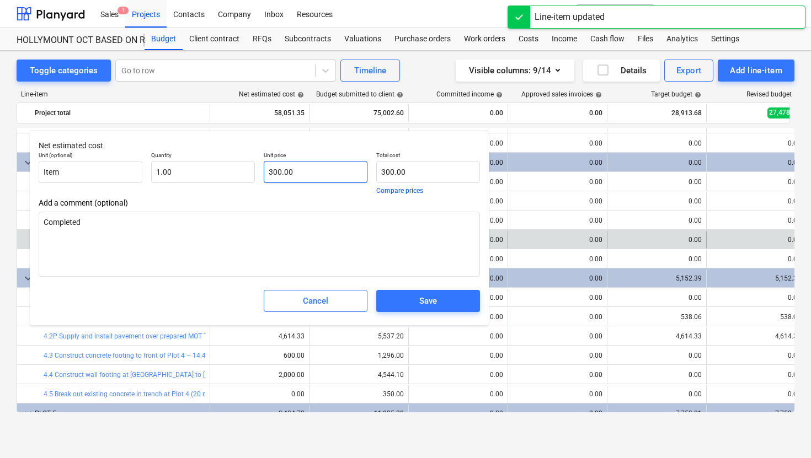
type input "300"
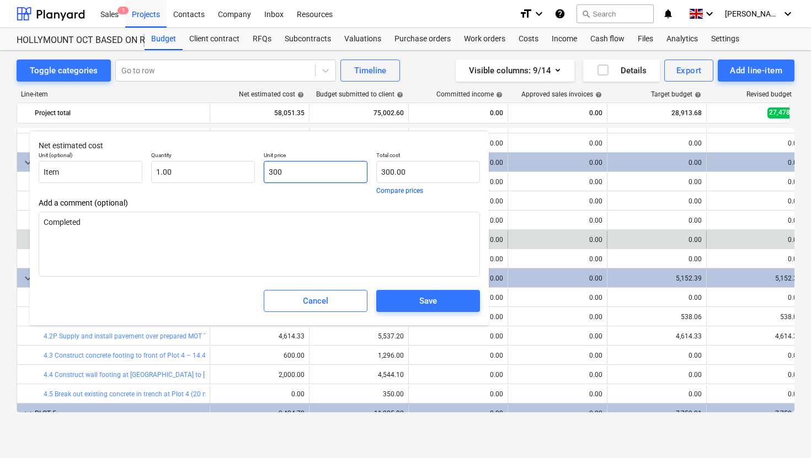
click at [312, 183] on input "300" at bounding box center [316, 172] width 104 height 22
type textarea "x"
type input "30"
type input "30.00"
type textarea "x"
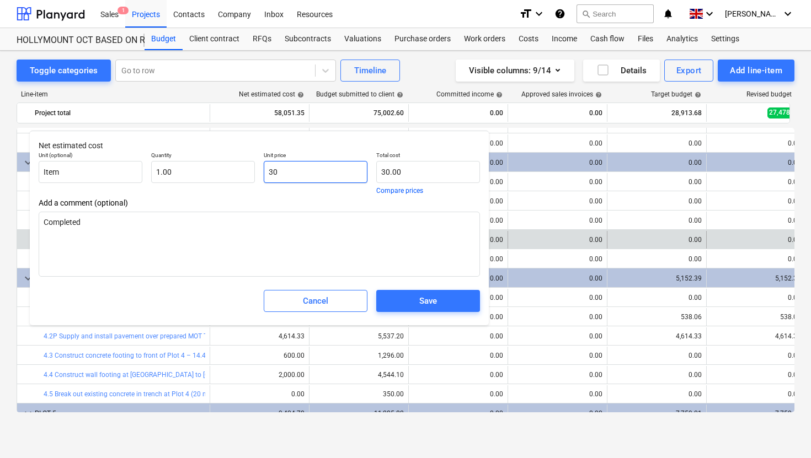
type input "3"
type input "3.00"
type textarea "x"
type input "38"
type input "38.00"
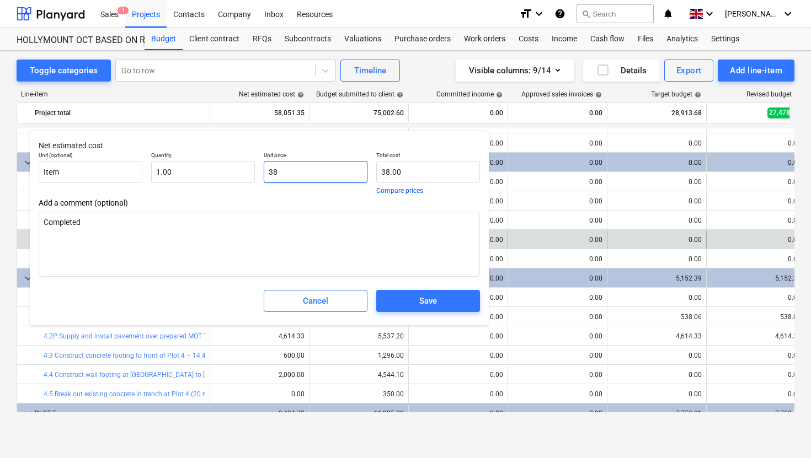
type textarea "x"
type input "380"
type input "380.00"
type input "380"
type textarea "x"
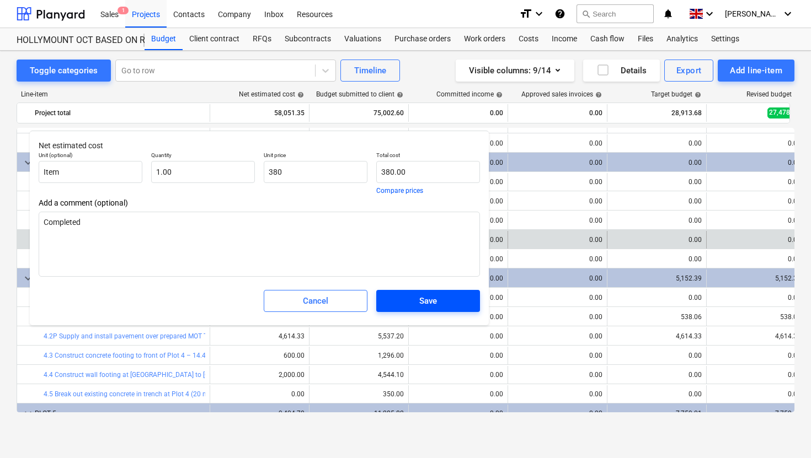
type input "380.00"
click at [440, 298] on span "Save" at bounding box center [427, 301] width 77 height 14
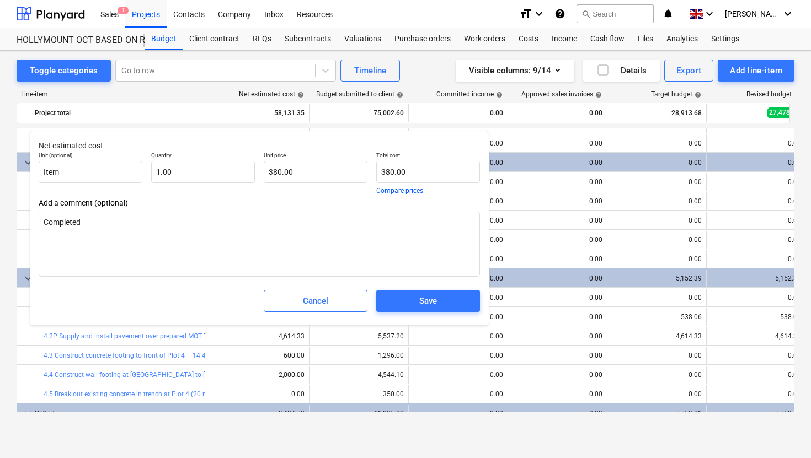
type textarea "x"
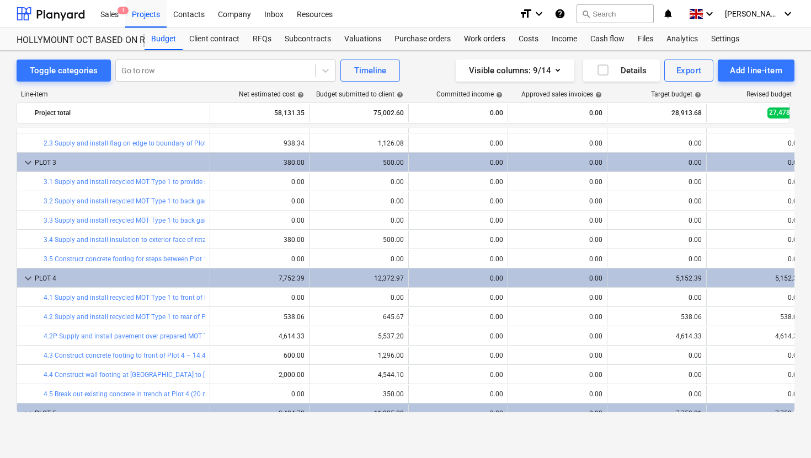
scroll to position [282, 0]
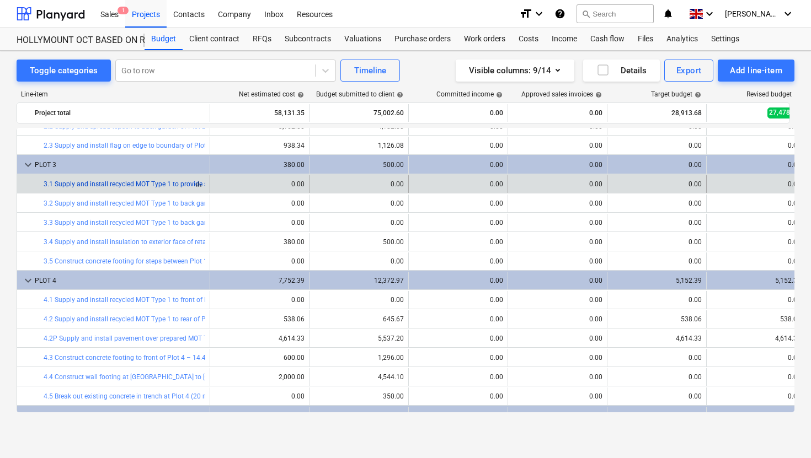
click at [175, 184] on link "3.1 Supply and install recycled MOT Type 1 to provide scaffolding mat area for …" at bounding box center [170, 184] width 252 height 8
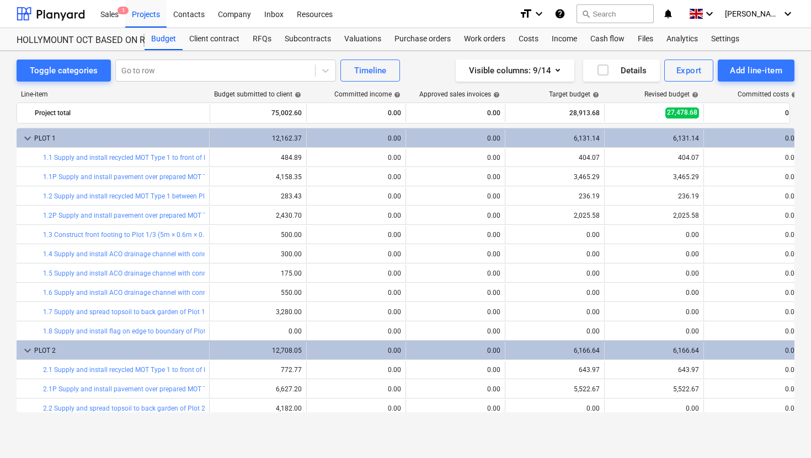
scroll to position [0, 124]
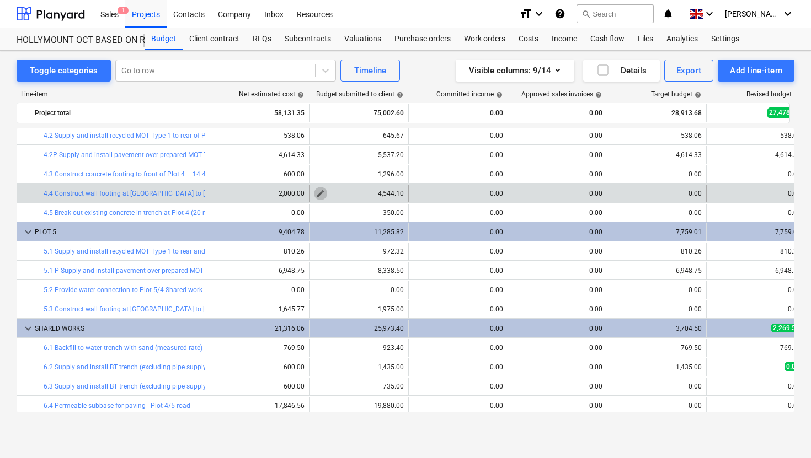
click at [325, 195] on button "edit" at bounding box center [320, 193] width 13 height 13
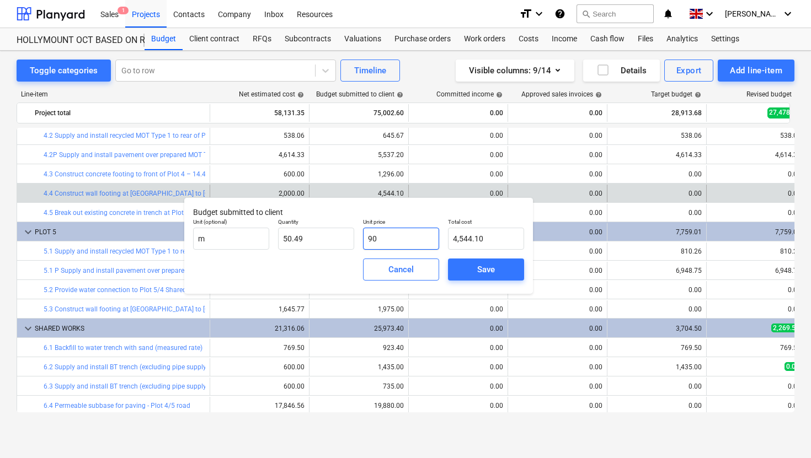
click at [371, 240] on input "90" at bounding box center [401, 239] width 76 height 22
type input "0"
type input "0.00"
type input "80"
type input "4,039.20"
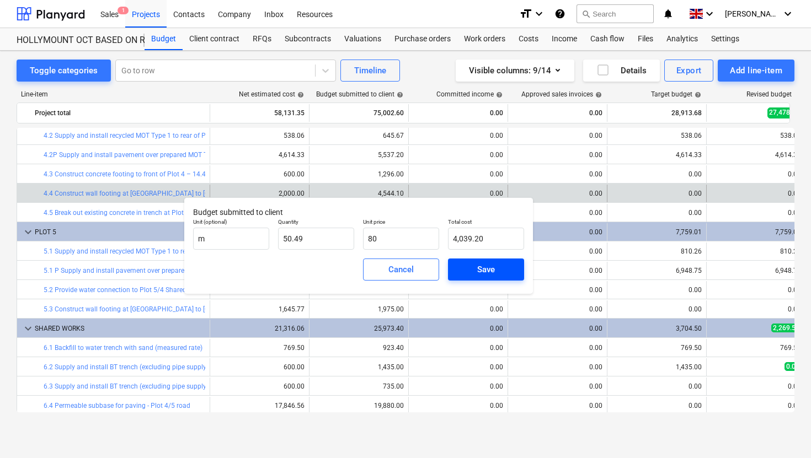
type input "80.00"
click at [484, 278] on button "Save" at bounding box center [486, 270] width 76 height 22
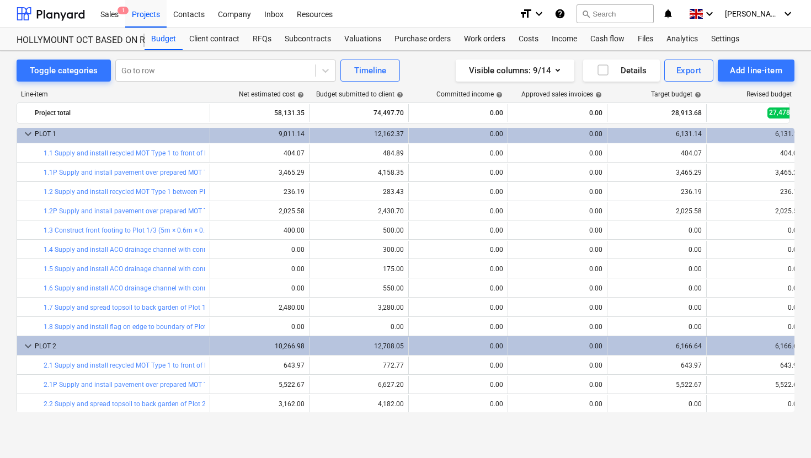
scroll to position [0, 0]
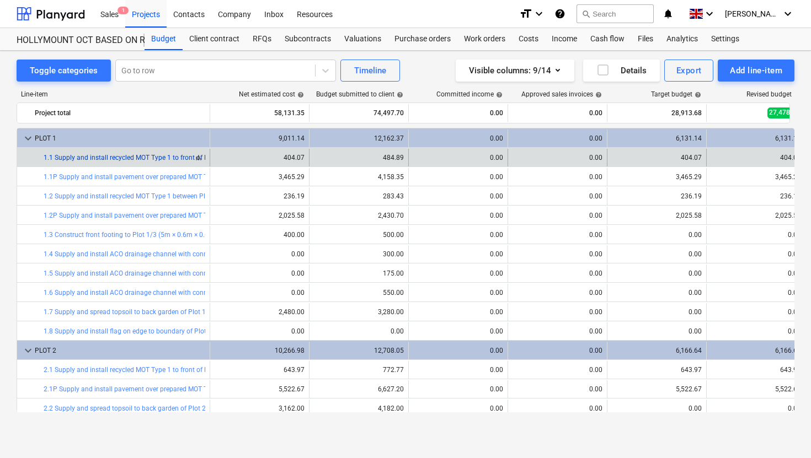
click at [157, 158] on link "1.1 Supply and install recycled MOT Type 1 to front of Plot 1 for paving" at bounding box center [149, 158] width 210 height 8
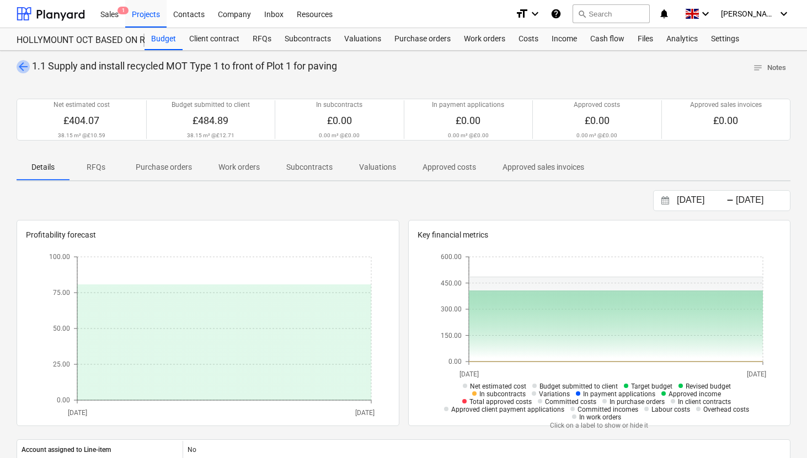
click at [18, 67] on span "arrow_back" at bounding box center [23, 66] width 13 height 13
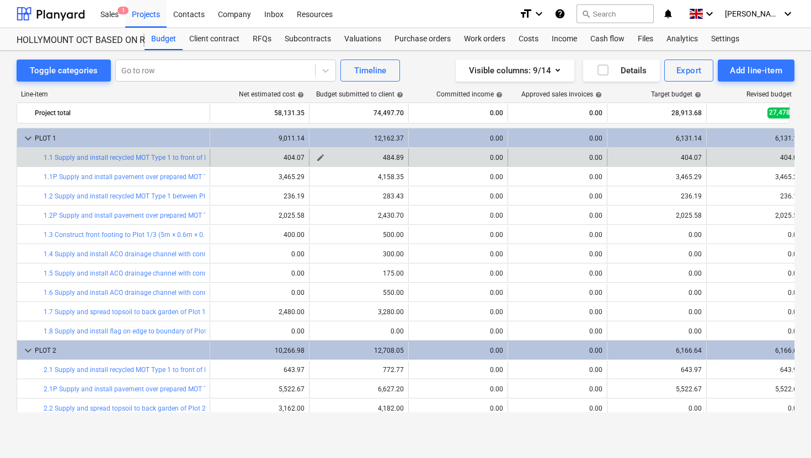
click at [320, 160] on span "edit" at bounding box center [320, 157] width 9 height 9
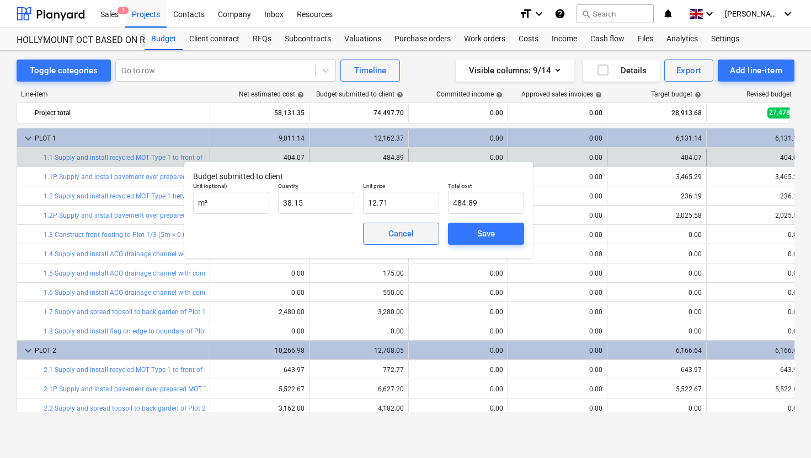
click at [415, 236] on span "Cancel" at bounding box center [401, 234] width 49 height 14
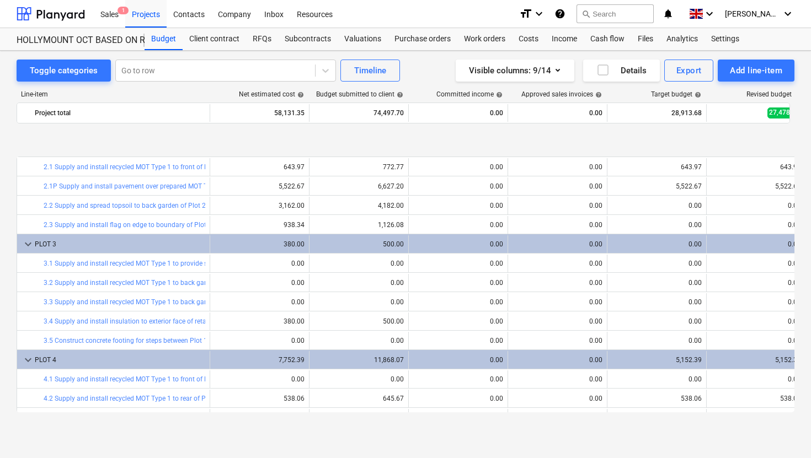
scroll to position [254, 0]
